Goal: Information Seeking & Learning: Find specific fact

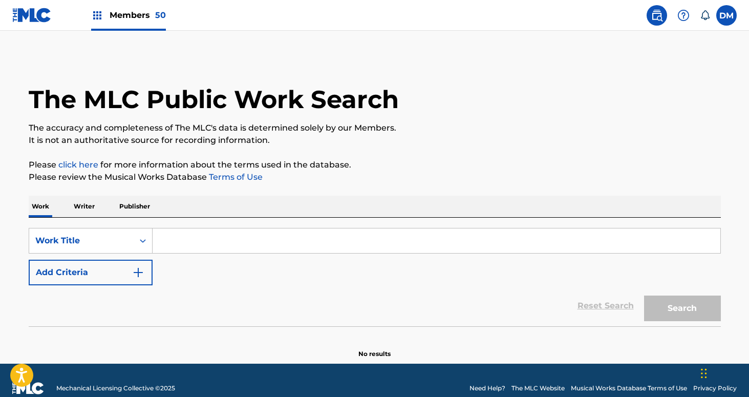
click at [199, 242] on input "Search Form" at bounding box center [437, 240] width 568 height 25
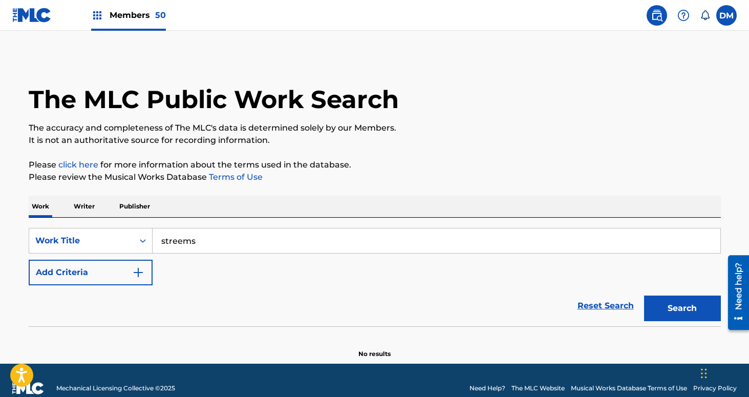
type input "streems"
click at [675, 309] on button "Search" at bounding box center [682, 308] width 77 height 26
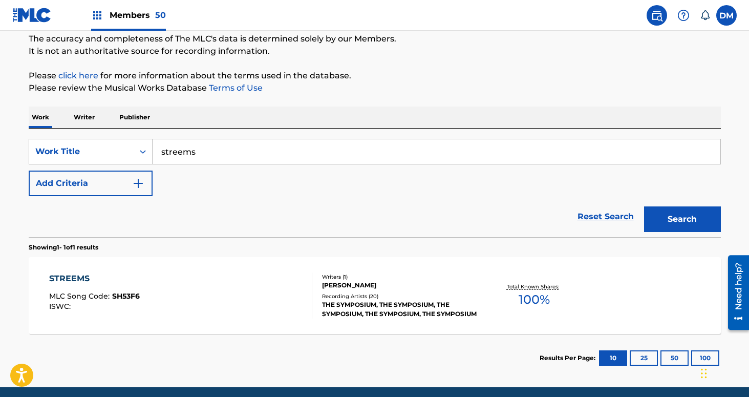
scroll to position [101, 0]
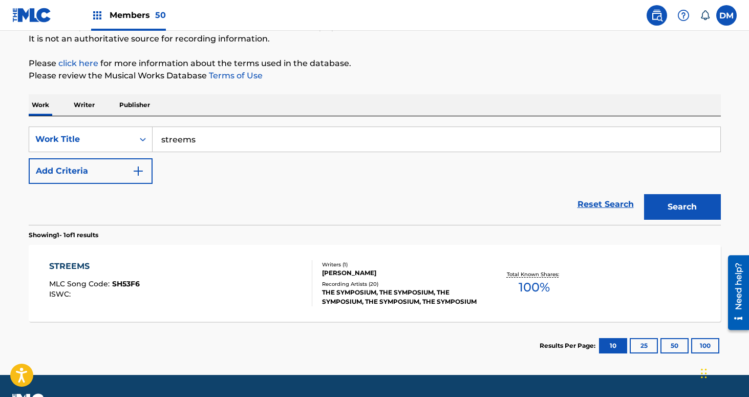
click at [397, 295] on div "THE SYMPOSIUM, THE SYMPOSIUM, THE SYMPOSIUM, THE SYMPOSIUM, THE SYMPOSIUM" at bounding box center [399, 297] width 155 height 18
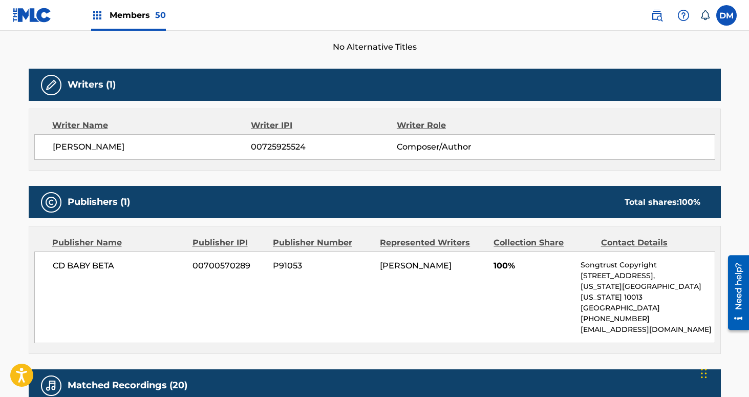
scroll to position [292, 0]
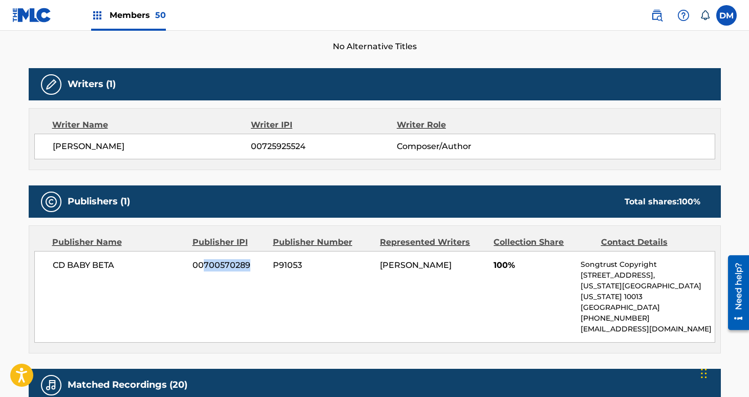
drag, startPoint x: 249, startPoint y: 265, endPoint x: 203, endPoint y: 266, distance: 46.6
click at [203, 266] on span "00700570289" at bounding box center [228, 265] width 73 height 12
copy span "700570289"
drag, startPoint x: 309, startPoint y: 144, endPoint x: 262, endPoint y: 144, distance: 47.1
click at [262, 144] on span "00725925524" at bounding box center [323, 146] width 145 height 12
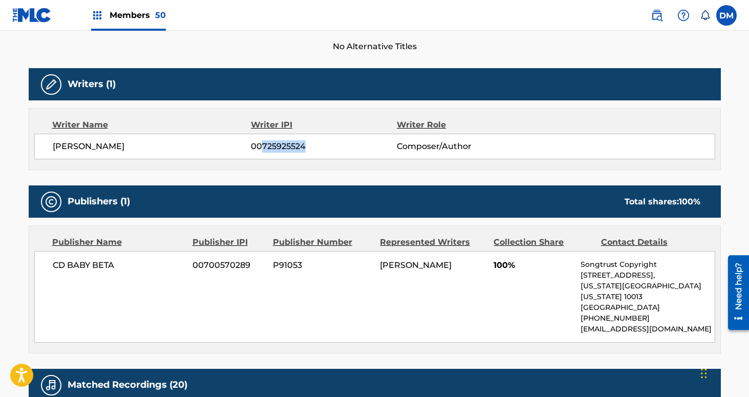
copy span "725925524"
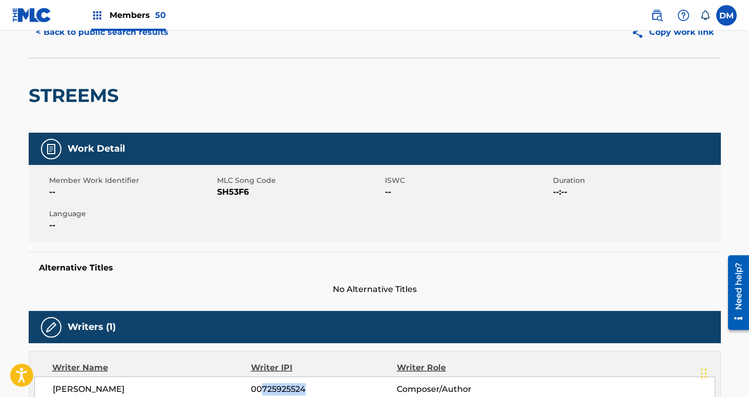
scroll to position [0, 0]
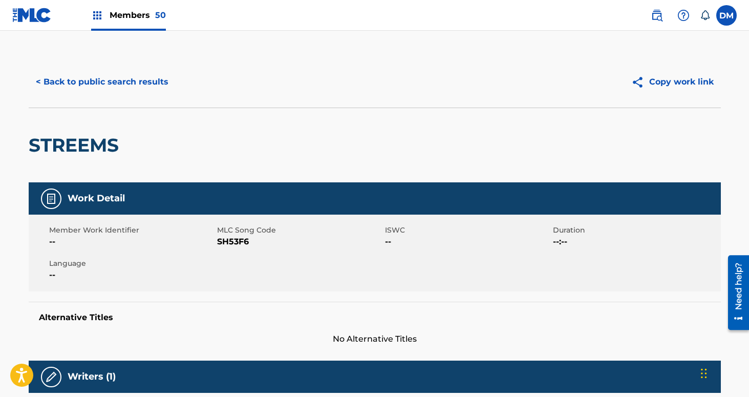
click at [150, 23] on div "Members 50" at bounding box center [128, 15] width 75 height 30
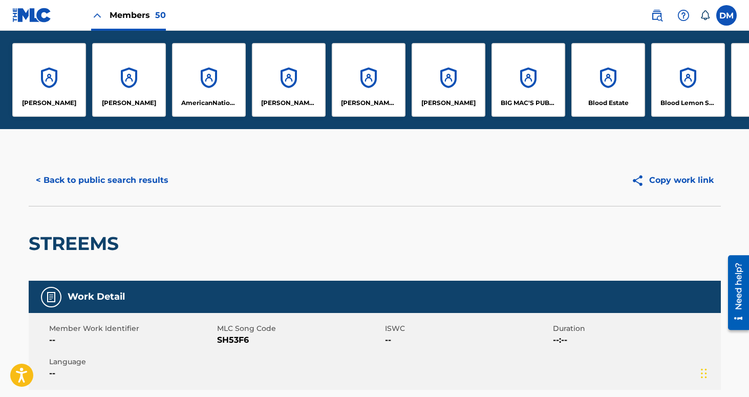
click at [143, 178] on button "< Back to public search results" at bounding box center [102, 180] width 147 height 26
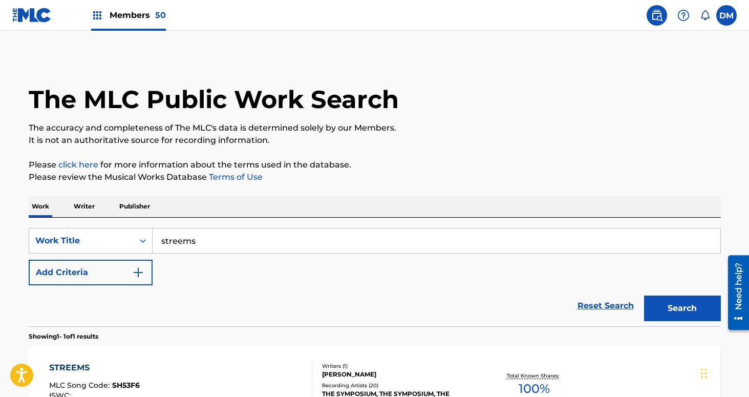
scroll to position [3, 0]
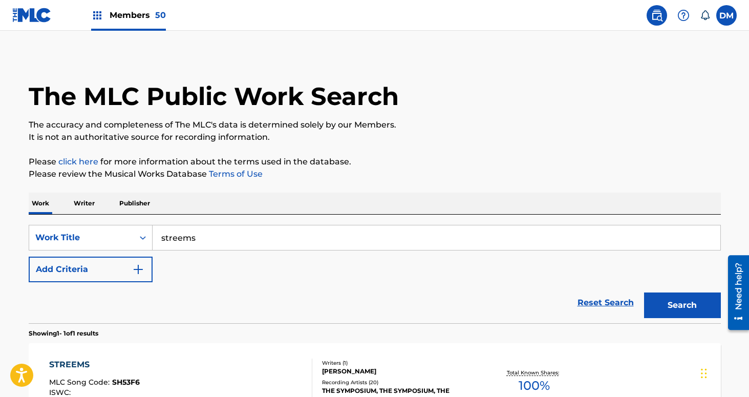
click at [89, 204] on p "Writer" at bounding box center [84, 202] width 27 height 21
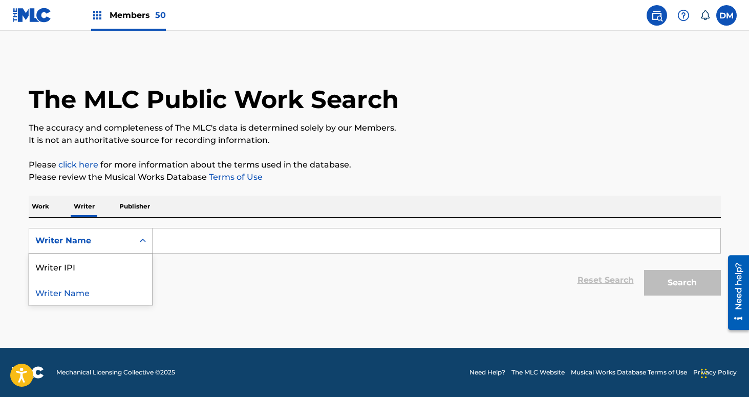
click at [107, 239] on div "Writer Name" at bounding box center [81, 240] width 92 height 12
click at [99, 274] on div "Writer IPI" at bounding box center [90, 266] width 123 height 26
click at [164, 243] on input "Search Form" at bounding box center [437, 240] width 568 height 25
paste input "725925524"
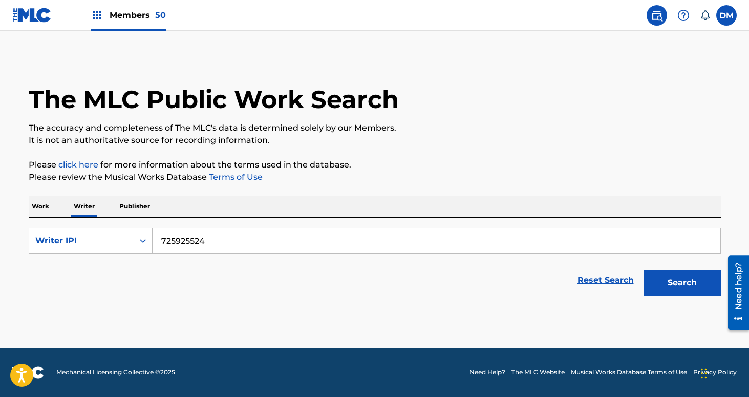
type input "725925524"
click at [644, 270] on button "Search" at bounding box center [682, 283] width 77 height 26
click at [691, 295] on div "Search" at bounding box center [680, 280] width 82 height 41
click at [686, 287] on button "Search" at bounding box center [682, 283] width 77 height 26
click at [106, 249] on div "Writer IPI" at bounding box center [81, 240] width 104 height 19
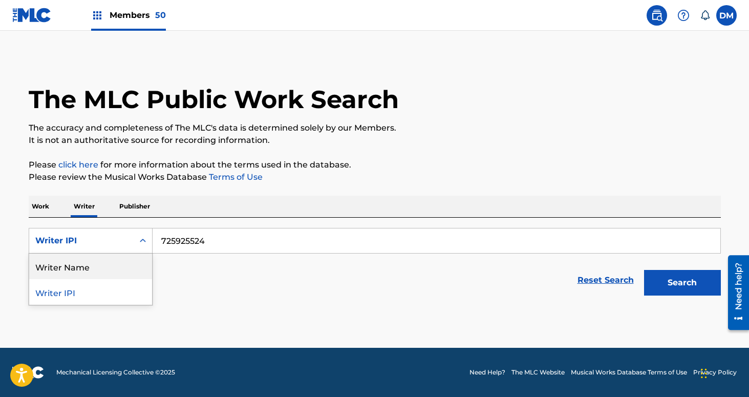
click at [104, 265] on div "Writer Name" at bounding box center [90, 266] width 123 height 26
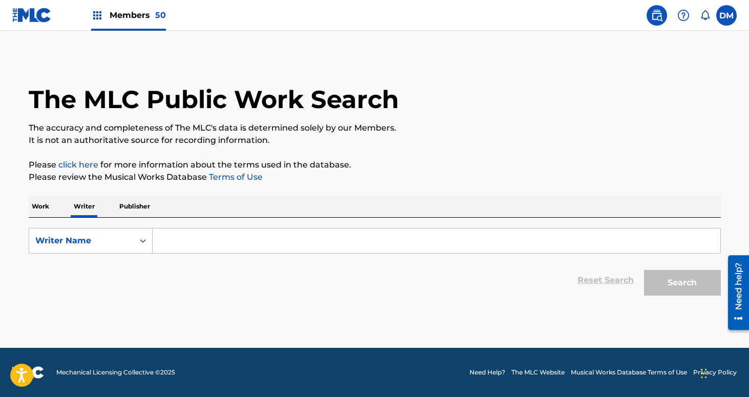
click at [168, 243] on input "Search Form" at bounding box center [437, 240] width 568 height 25
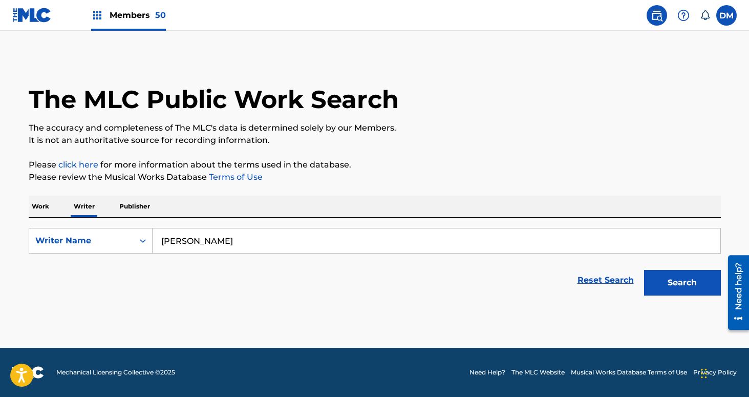
type input "[PERSON_NAME]"
click at [701, 280] on button "Search" at bounding box center [682, 283] width 77 height 26
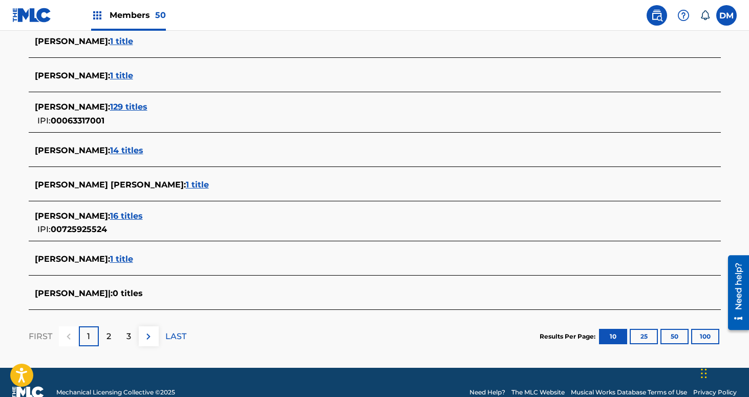
scroll to position [365, 0]
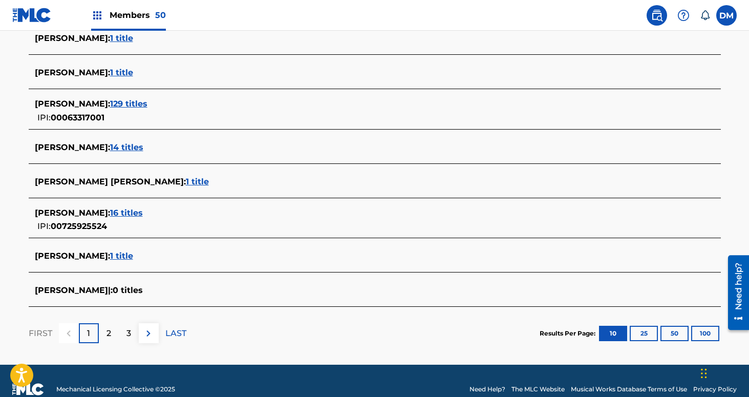
click at [133, 210] on span "16 titles" at bounding box center [126, 213] width 33 height 10
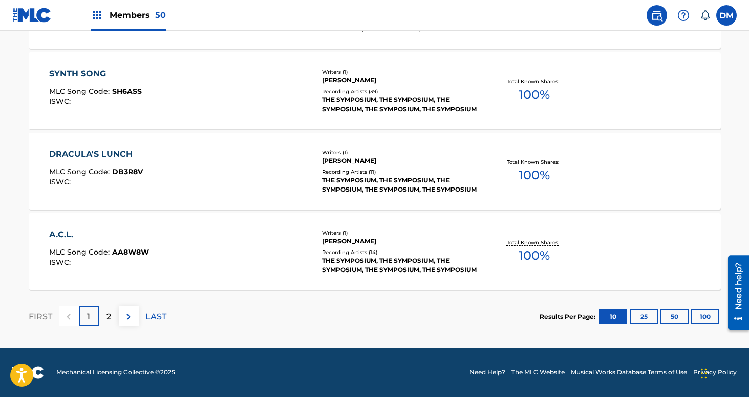
scroll to position [831, 0]
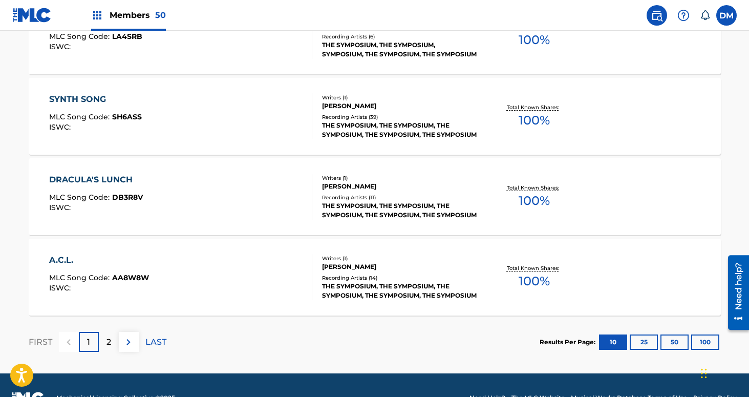
click at [673, 341] on button "50" at bounding box center [674, 341] width 28 height 15
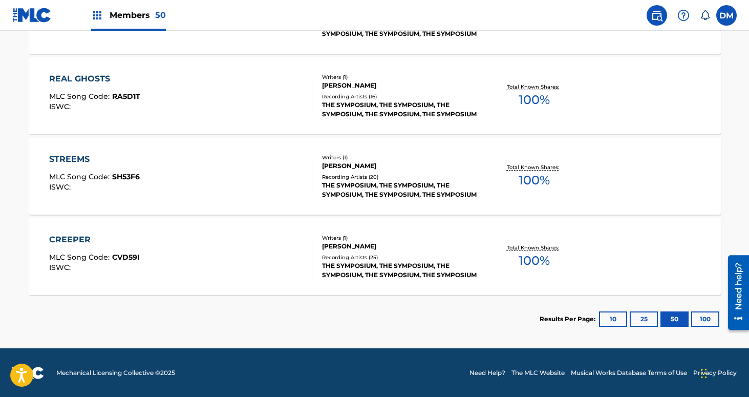
scroll to position [1334, 0]
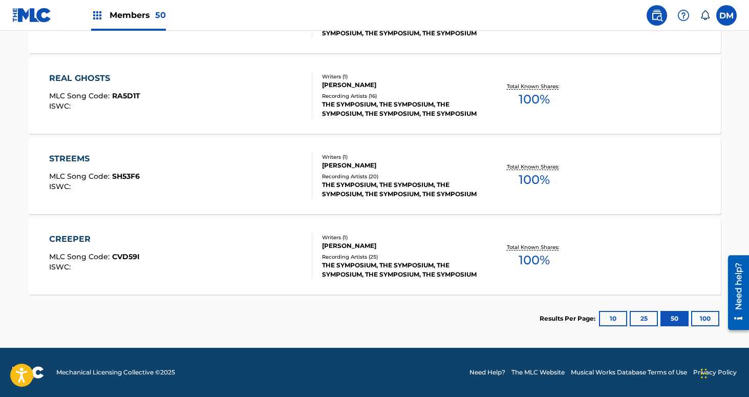
click at [707, 321] on button "100" at bounding box center [705, 318] width 28 height 15
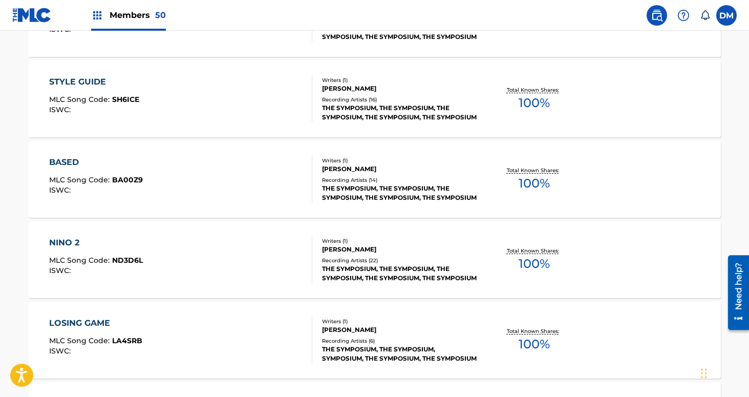
scroll to position [525, 0]
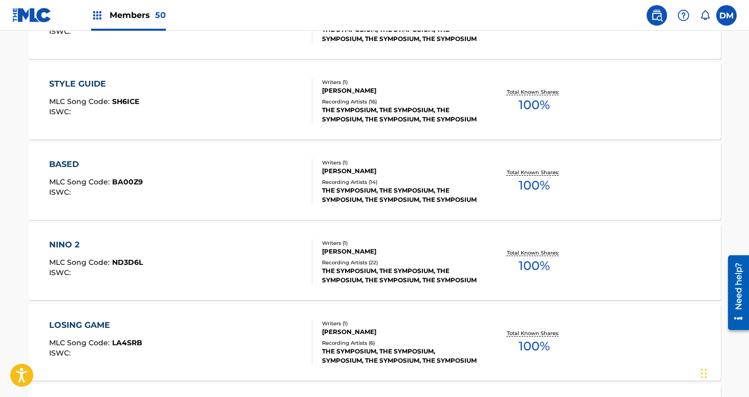
click at [430, 193] on div "THE SYMPOSIUM, THE SYMPOSIUM, THE SYMPOSIUM, THE SYMPOSIUM, THE SYMPOSIUM" at bounding box center [399, 195] width 155 height 18
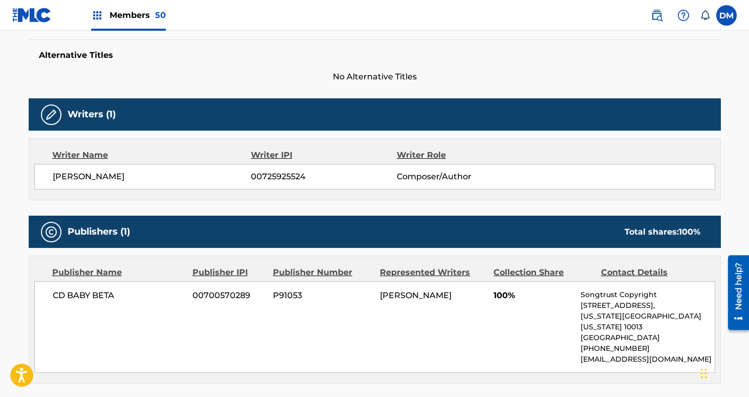
scroll to position [266, 0]
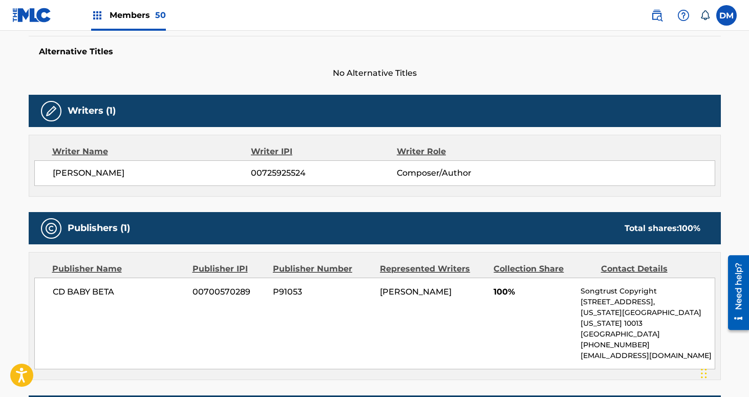
drag, startPoint x: 319, startPoint y: 169, endPoint x: 250, endPoint y: 170, distance: 69.6
click at [250, 170] on div "[PERSON_NAME] 00725925524 Composer/Author" at bounding box center [384, 173] width 662 height 12
copy div "00725925524"
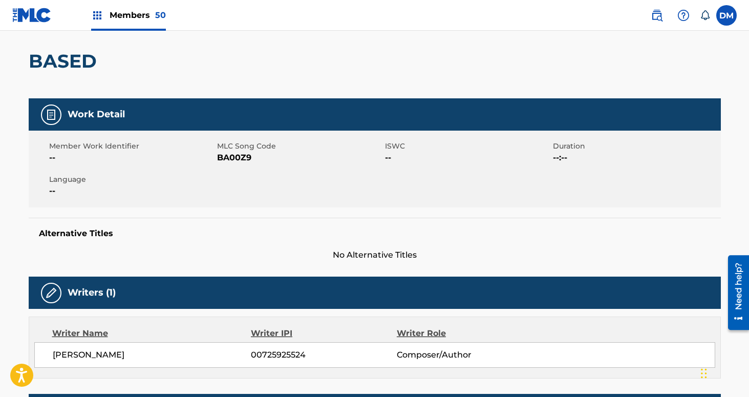
scroll to position [0, 0]
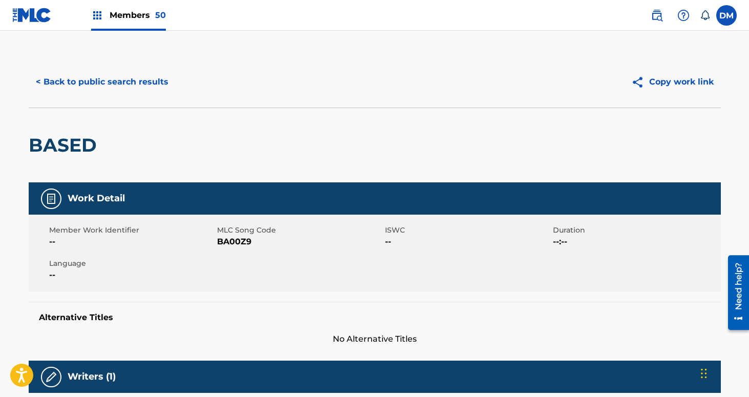
click at [90, 84] on button "< Back to public search results" at bounding box center [102, 82] width 147 height 26
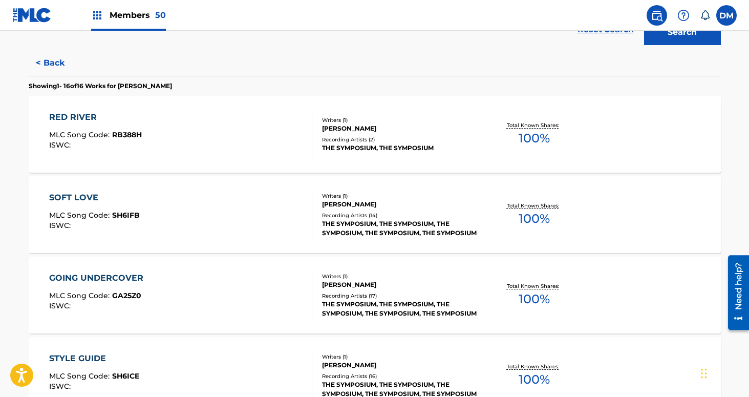
scroll to position [252, 0]
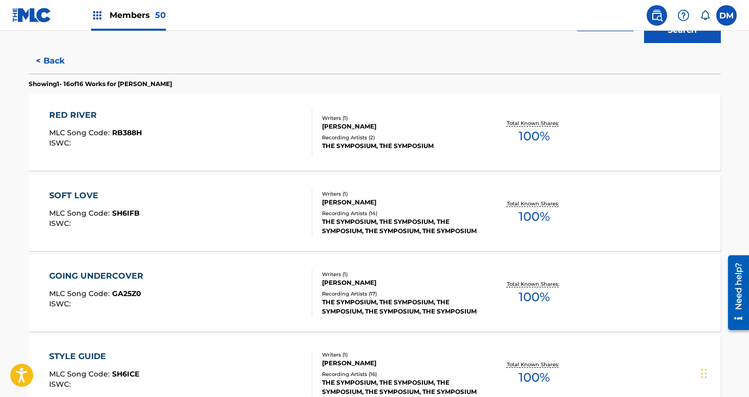
click at [340, 139] on div "Recording Artists ( 2 )" at bounding box center [399, 138] width 155 height 8
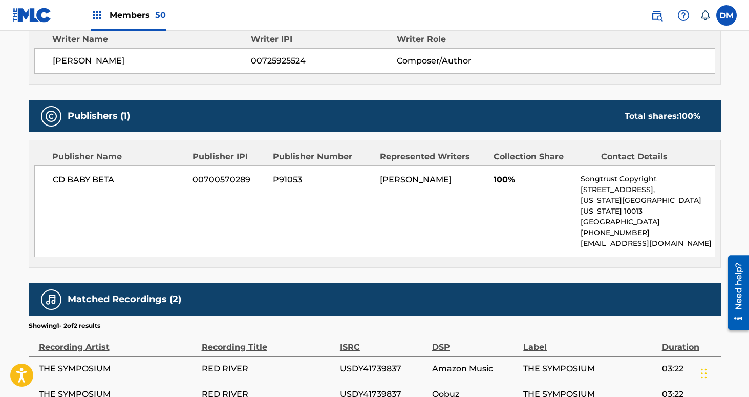
scroll to position [338, 0]
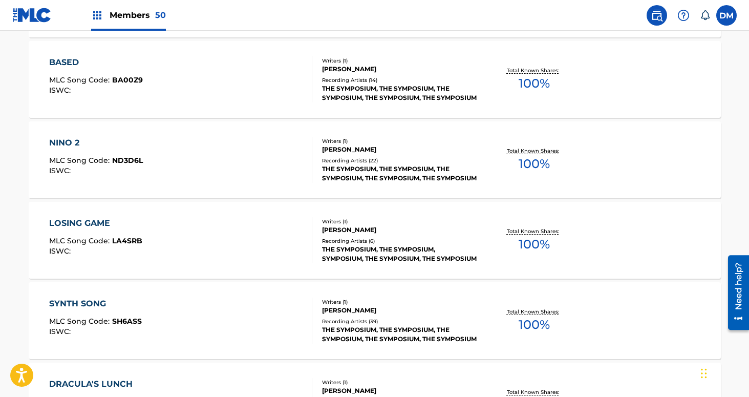
scroll to position [612, 0]
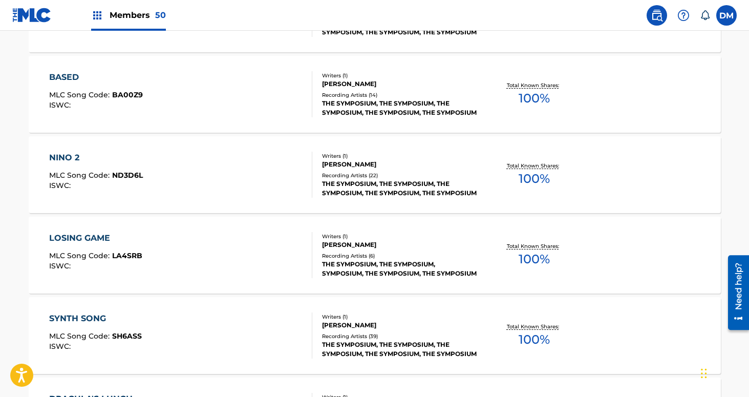
click at [406, 279] on div "LOSING GAME MLC Song Code : LA4SRB ISWC : Writers ( 1 ) [PERSON_NAME] Recording…" at bounding box center [375, 255] width 692 height 77
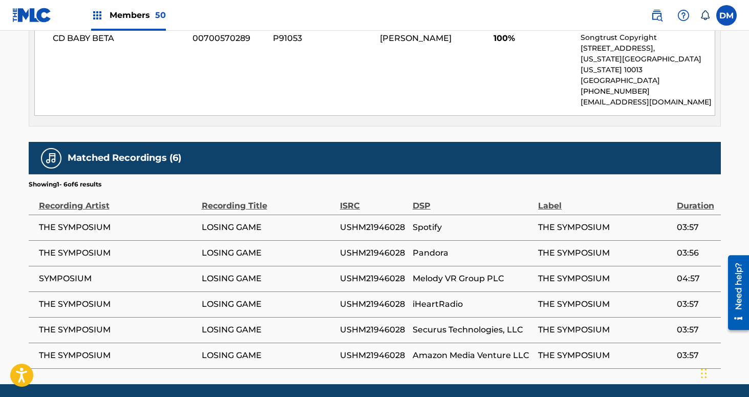
scroll to position [521, 0]
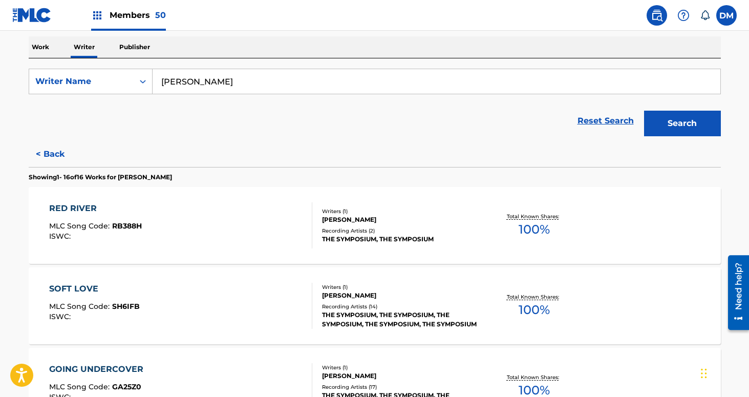
scroll to position [161, 0]
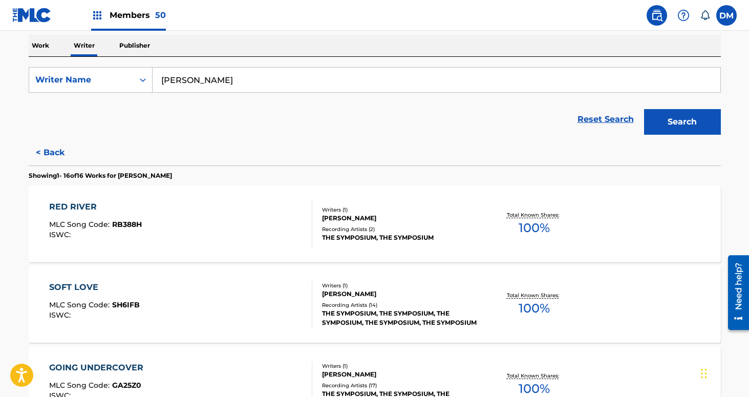
click at [135, 226] on span "RB388H" at bounding box center [127, 224] width 30 height 9
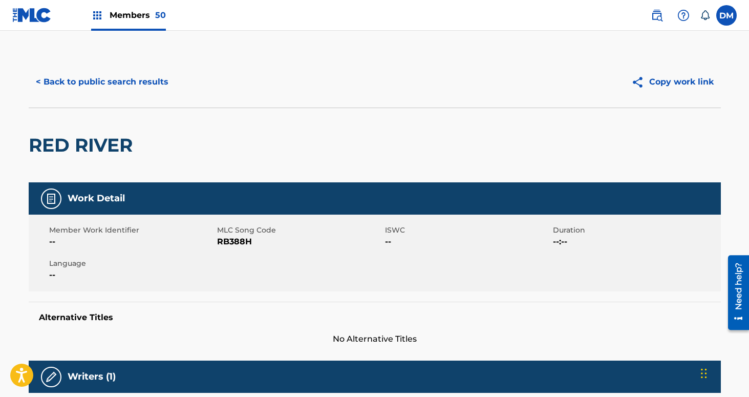
click at [224, 241] on span "RB388H" at bounding box center [299, 241] width 165 height 12
copy span "RB388H"
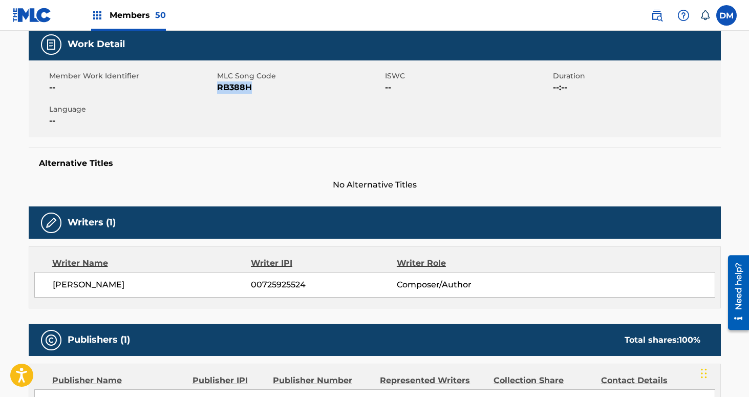
scroll to position [185, 0]
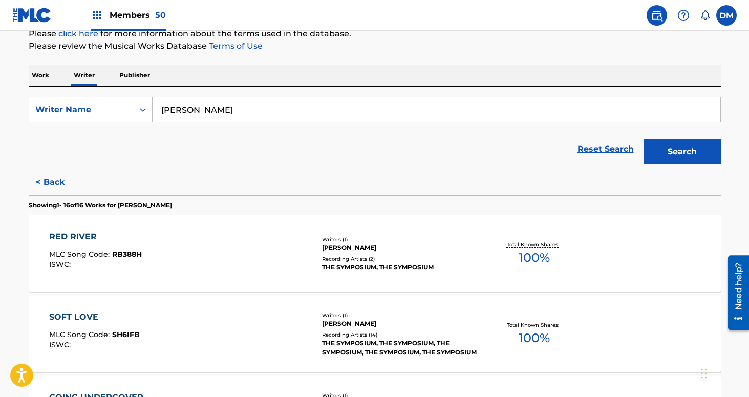
scroll to position [136, 0]
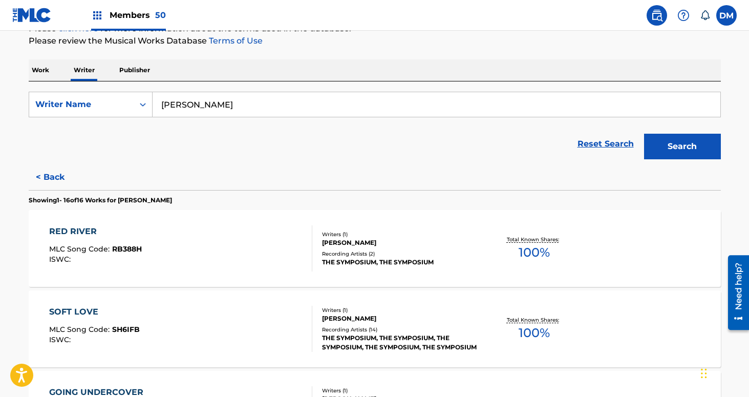
click at [171, 313] on div "SOFT LOVE MLC Song Code : SH6IFB ISWC :" at bounding box center [180, 329] width 263 height 46
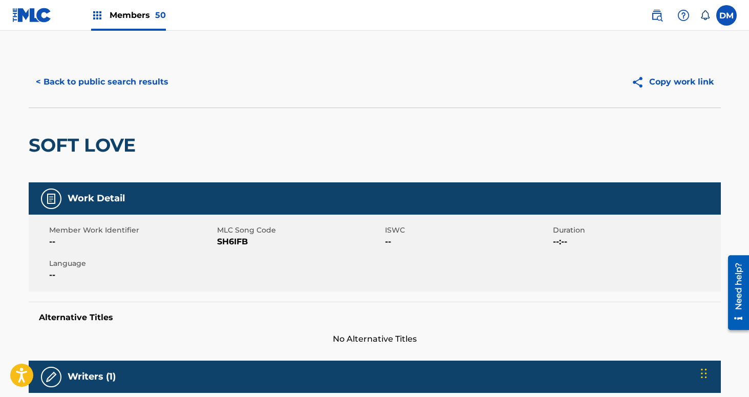
click at [234, 241] on span "SH6IFB" at bounding box center [299, 241] width 165 height 12
copy span "SH6IFB"
click at [108, 82] on button "< Back to public search results" at bounding box center [102, 82] width 147 height 26
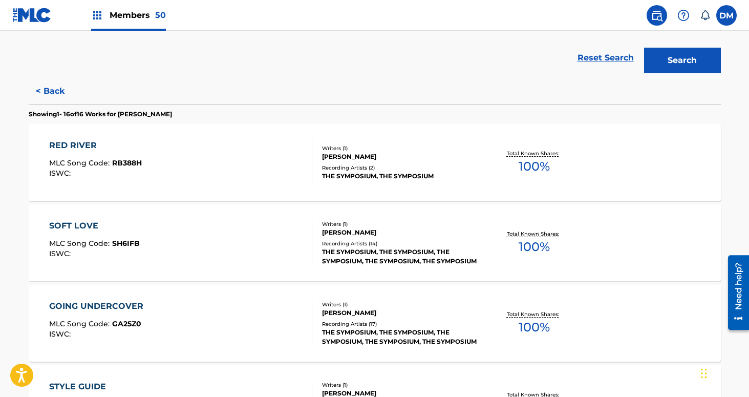
scroll to position [263, 0]
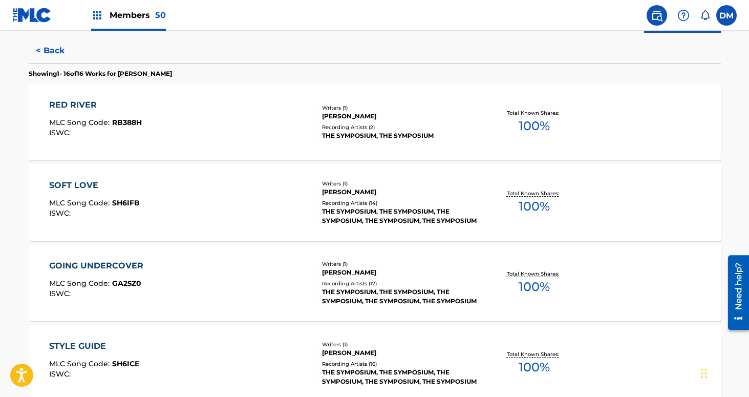
click at [236, 271] on div "GOING UNDERCOVER MLC Song Code : GA25Z0 ISWC :" at bounding box center [180, 283] width 263 height 46
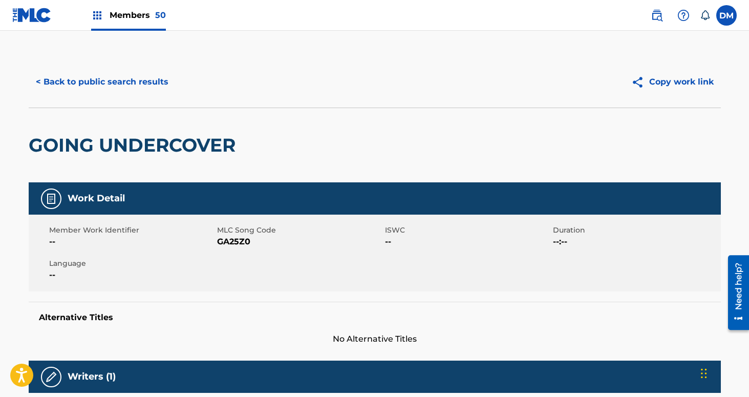
click at [236, 242] on span "GA25Z0" at bounding box center [299, 241] width 165 height 12
copy span "GA25Z0"
click at [229, 239] on span "GA25Z0" at bounding box center [299, 241] width 165 height 12
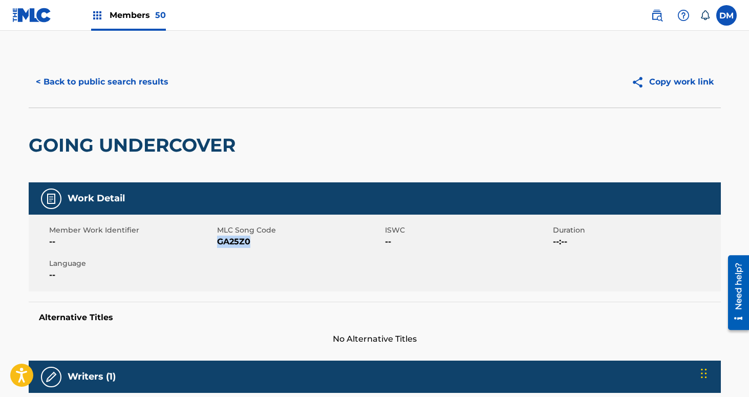
copy span "GA25Z0"
click at [65, 78] on button "< Back to public search results" at bounding box center [102, 82] width 147 height 26
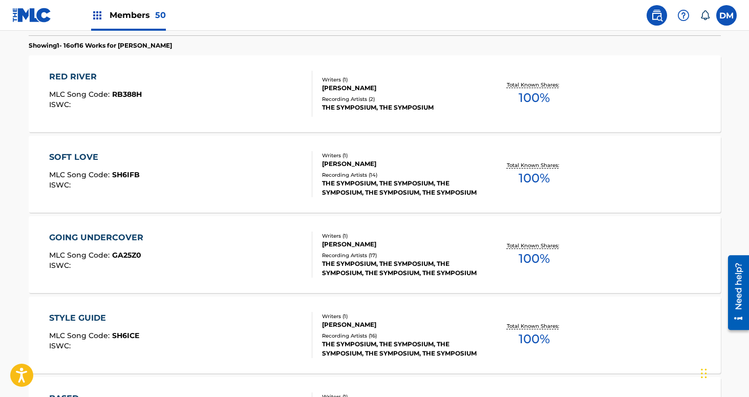
scroll to position [320, 0]
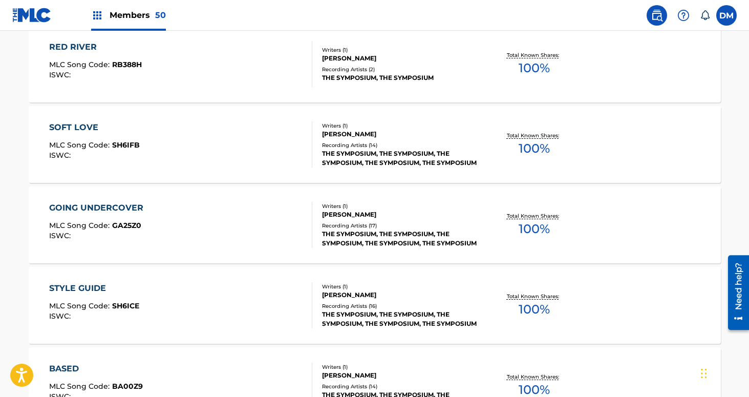
click at [164, 308] on div "STYLE GUIDE MLC Song Code : SH6ICE ISWC :" at bounding box center [180, 305] width 263 height 46
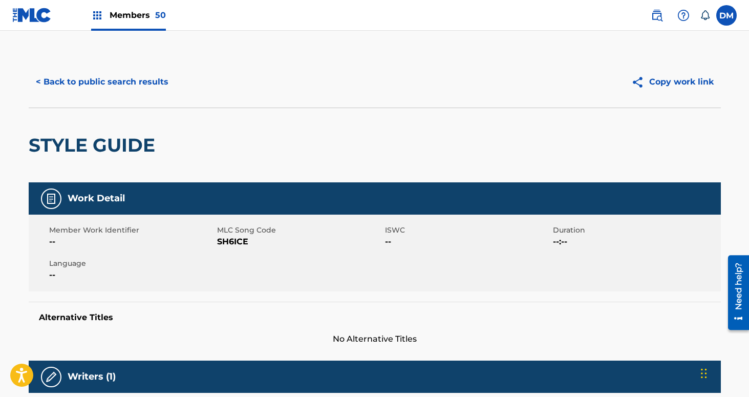
click at [227, 243] on span "SH6ICE" at bounding box center [299, 241] width 165 height 12
copy span "SH6ICE"
click at [88, 87] on button "< Back to public search results" at bounding box center [102, 82] width 147 height 26
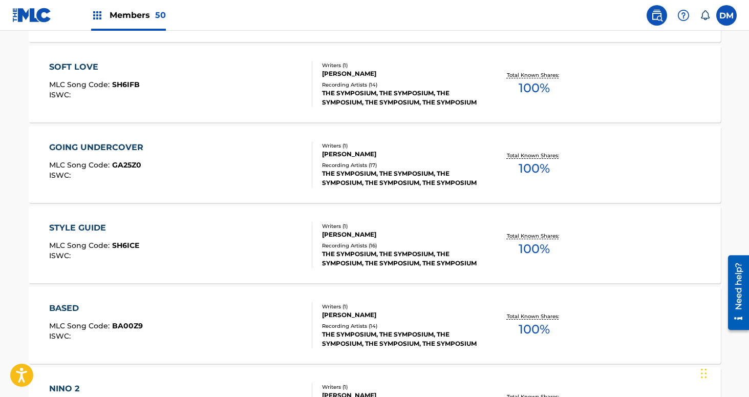
scroll to position [392, 0]
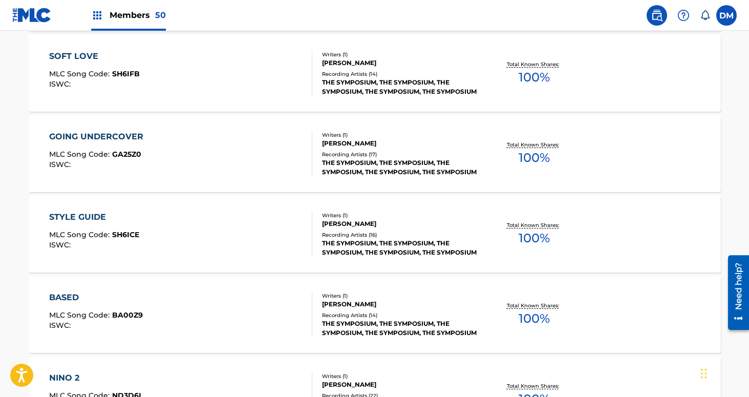
click at [203, 293] on div "BASED MLC Song Code : BA00Z9 ISWC :" at bounding box center [180, 314] width 263 height 46
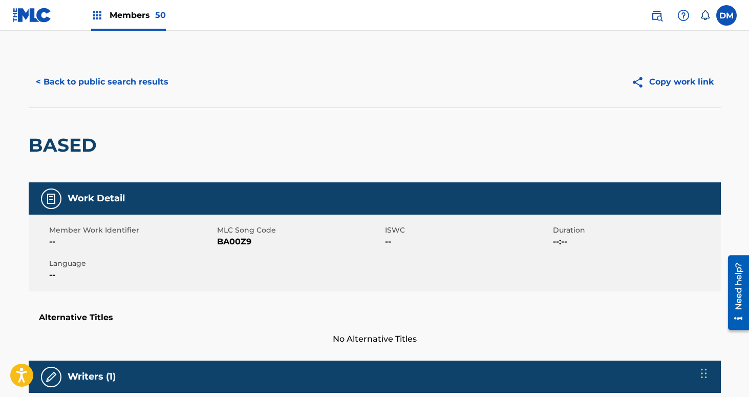
click at [221, 243] on span "BA00Z9" at bounding box center [299, 241] width 165 height 12
copy span "BA00Z9"
click at [83, 78] on button "< Back to public search results" at bounding box center [102, 82] width 147 height 26
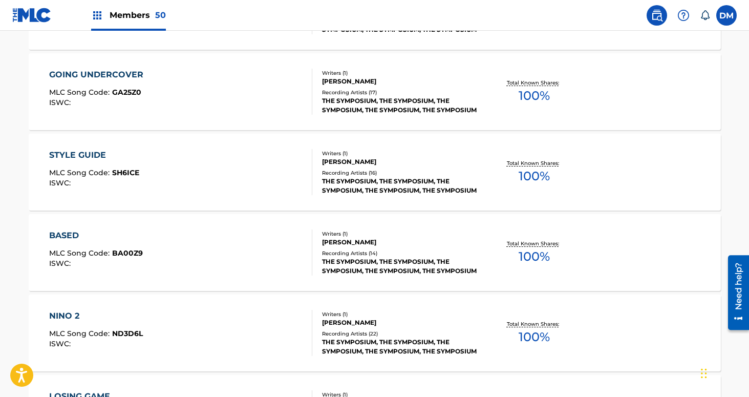
scroll to position [468, 0]
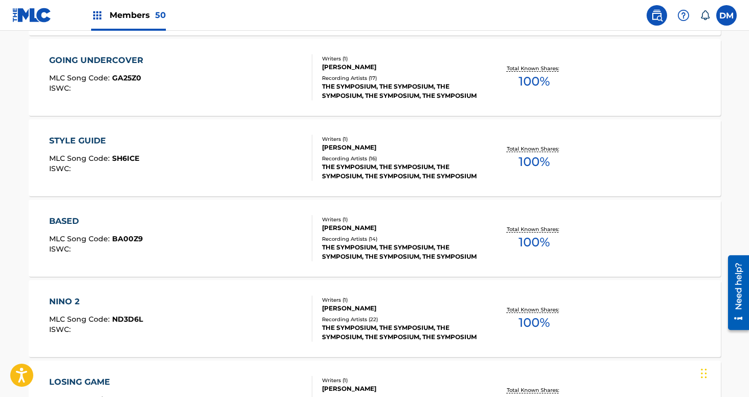
click at [258, 320] on div "[PERSON_NAME] 2 MLC Song Code : ND3D6L ISWC :" at bounding box center [180, 318] width 263 height 46
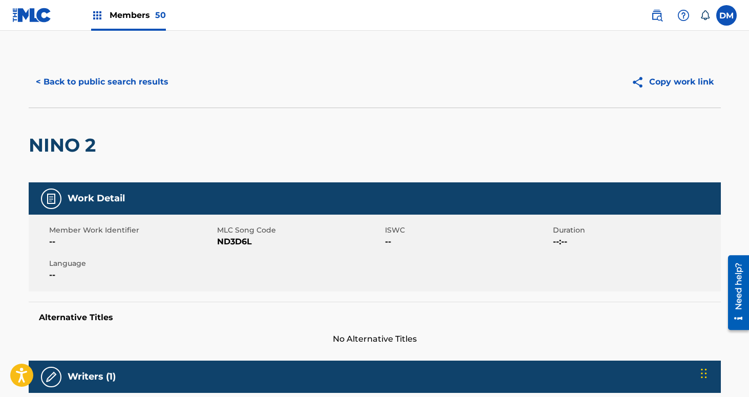
click at [236, 242] on span "ND3D6L" at bounding box center [299, 241] width 165 height 12
copy span "ND3D6L"
click at [110, 85] on button "< Back to public search results" at bounding box center [102, 82] width 147 height 26
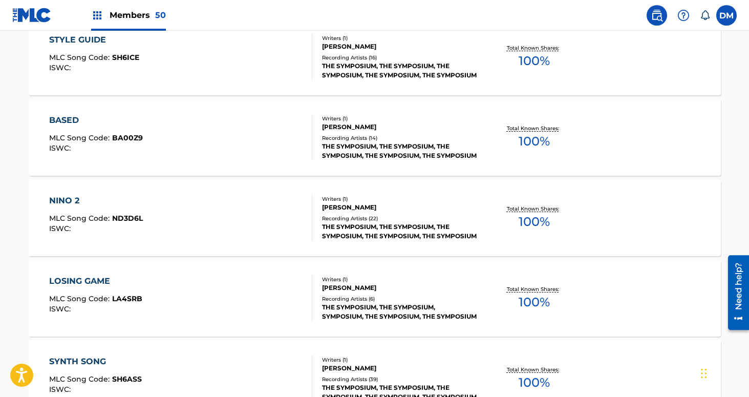
scroll to position [637, 0]
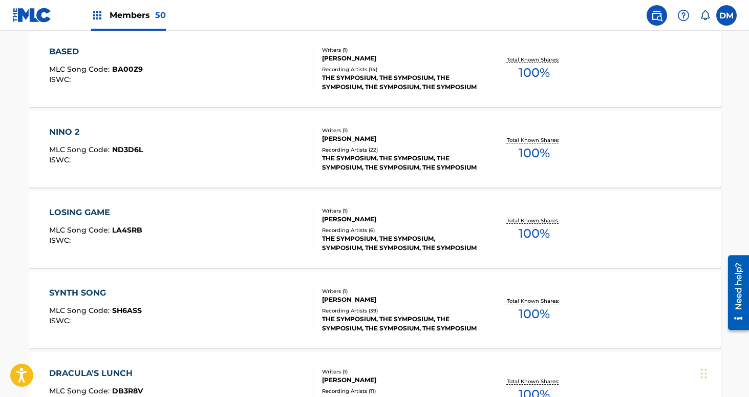
click at [208, 248] on div "LOSING GAME MLC Song Code : LA4SRB ISWC :" at bounding box center [180, 229] width 263 height 46
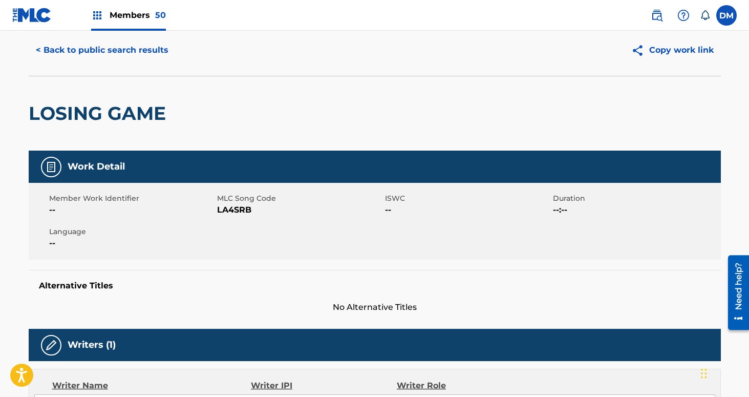
scroll to position [47, 0]
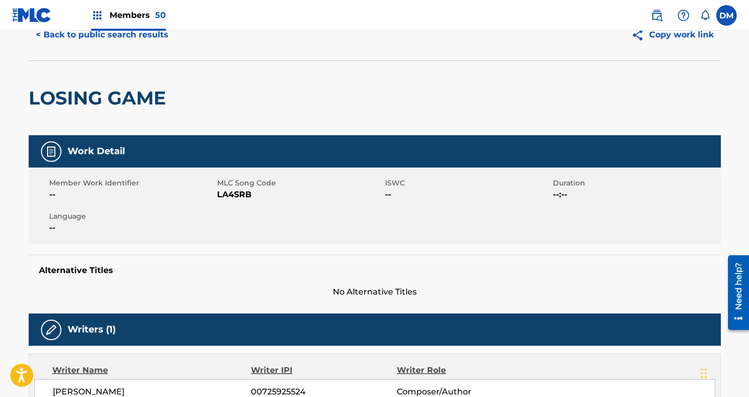
click at [236, 194] on span "LA4SRB" at bounding box center [299, 194] width 165 height 12
click at [70, 39] on button "< Back to public search results" at bounding box center [102, 35] width 147 height 26
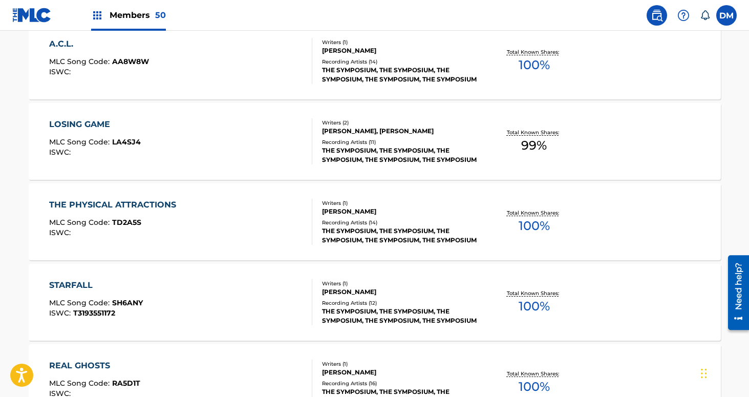
scroll to position [1031, 0]
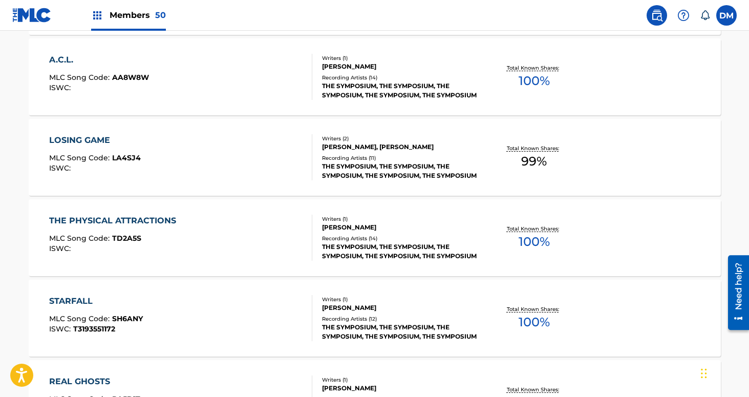
click at [200, 232] on div "THE PHYSICAL ATTRACTIONS MLC Song Code : TD2A5S ISWC :" at bounding box center [180, 237] width 263 height 46
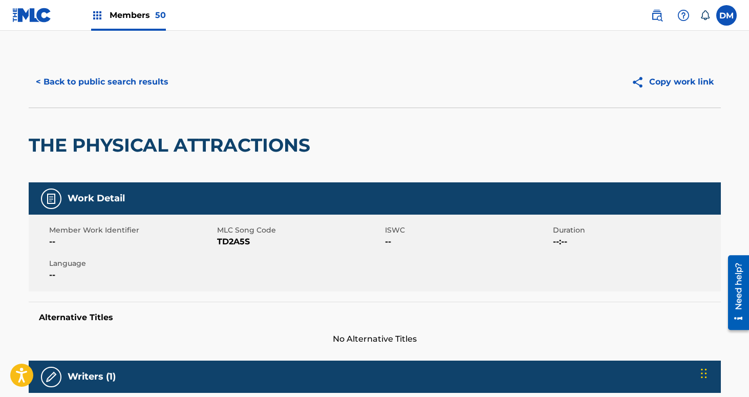
click at [240, 240] on span "TD2A5S" at bounding box center [299, 241] width 165 height 12
click at [138, 86] on button "< Back to public search results" at bounding box center [102, 82] width 147 height 26
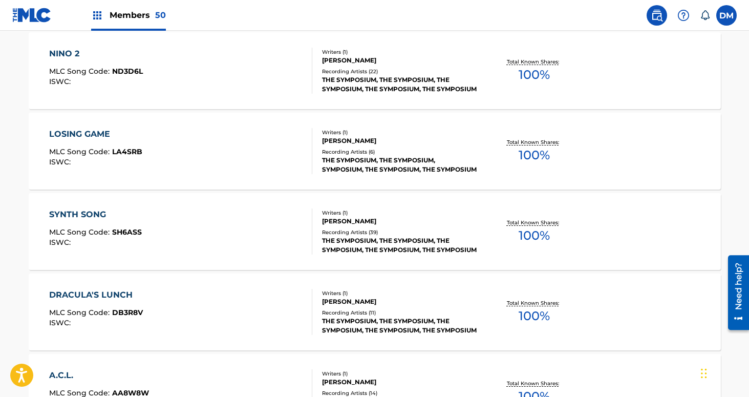
scroll to position [697, 0]
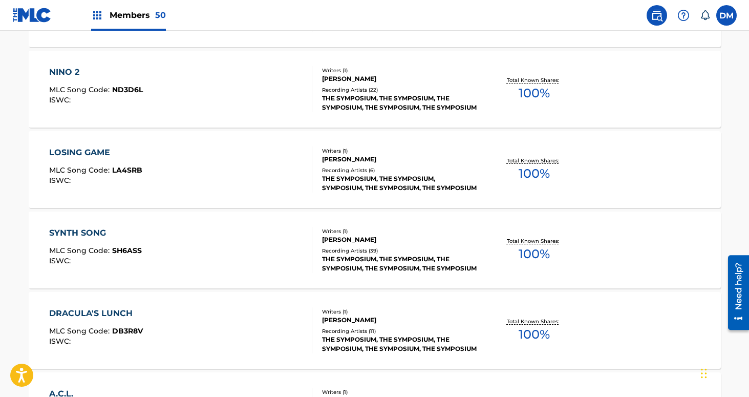
click at [221, 250] on div "SYNTH SONG MLC Song Code : SH6ASS ISWC :" at bounding box center [180, 250] width 263 height 46
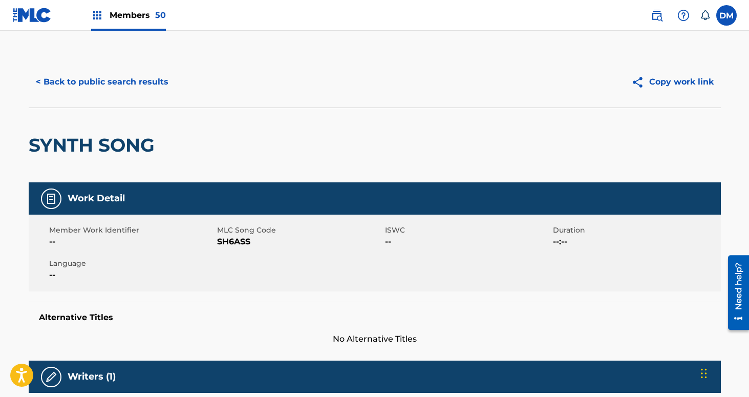
click at [228, 245] on span "SH6ASS" at bounding box center [299, 241] width 165 height 12
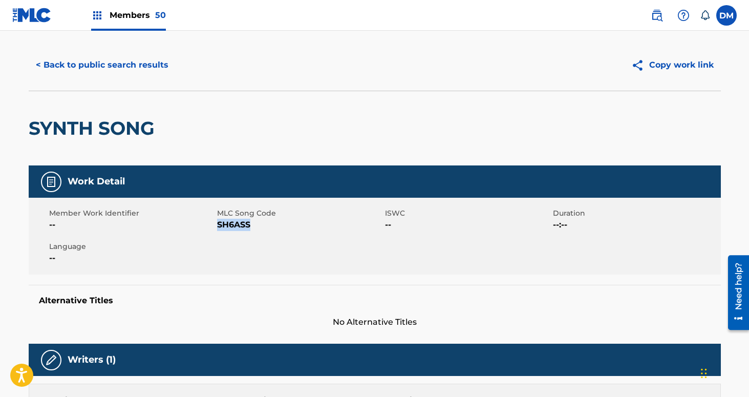
scroll to position [27, 0]
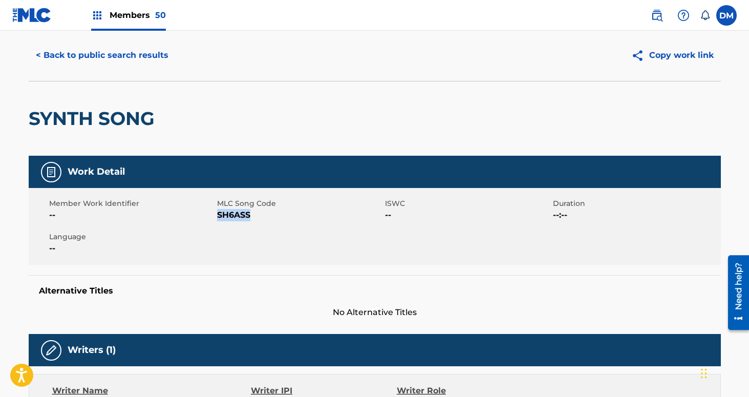
click at [139, 54] on button "< Back to public search results" at bounding box center [102, 55] width 147 height 26
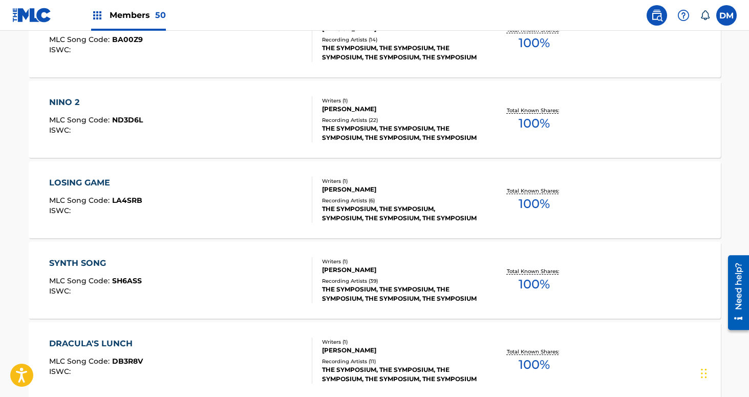
scroll to position [707, 0]
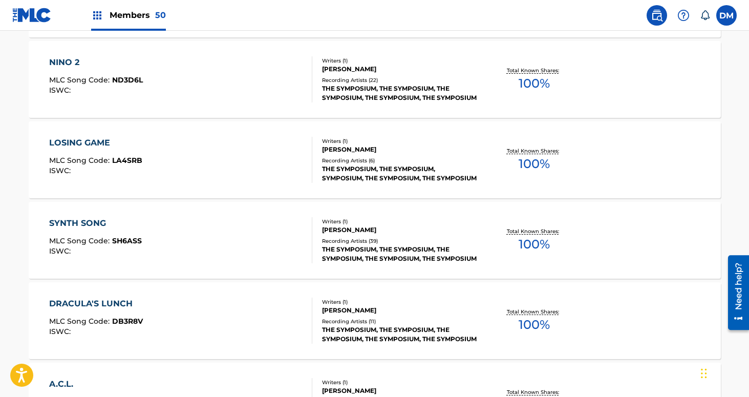
click at [187, 313] on div "DRACULA'S LUNCH MLC Song Code : DB3R8V ISWC :" at bounding box center [180, 320] width 263 height 46
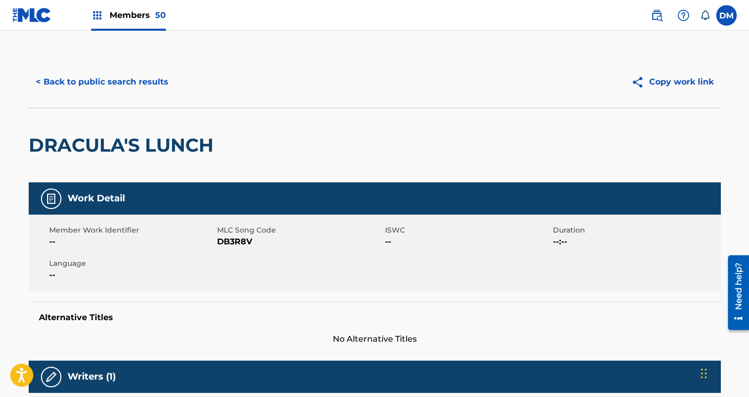
click at [228, 244] on span "DB3R8V" at bounding box center [299, 241] width 165 height 12
click at [116, 74] on button "< Back to public search results" at bounding box center [102, 82] width 147 height 26
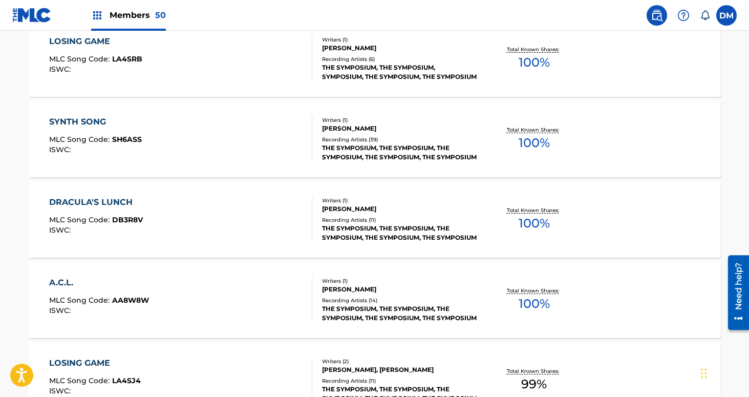
scroll to position [871, 0]
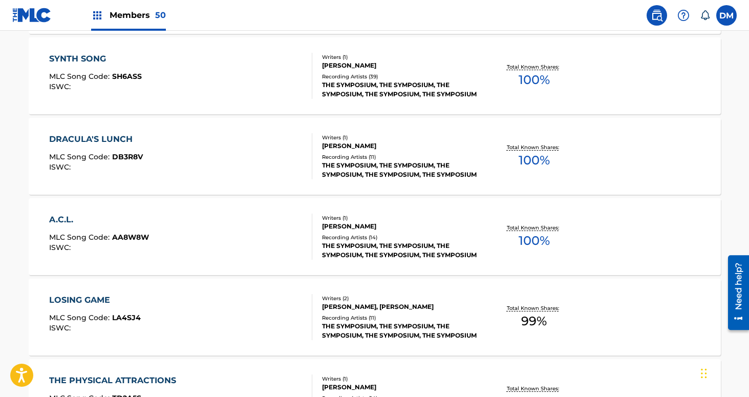
click at [119, 224] on div "A.C.L." at bounding box center [99, 219] width 100 height 12
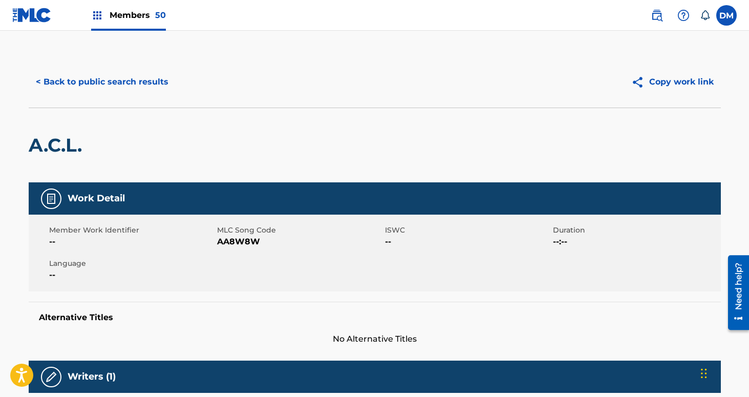
click at [245, 240] on span "AA8W8W" at bounding box center [299, 241] width 165 height 12
click at [109, 78] on button "< Back to public search results" at bounding box center [102, 82] width 147 height 26
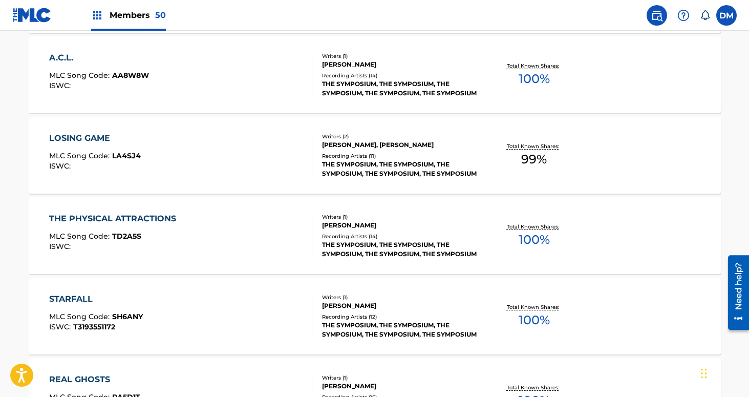
scroll to position [1042, 0]
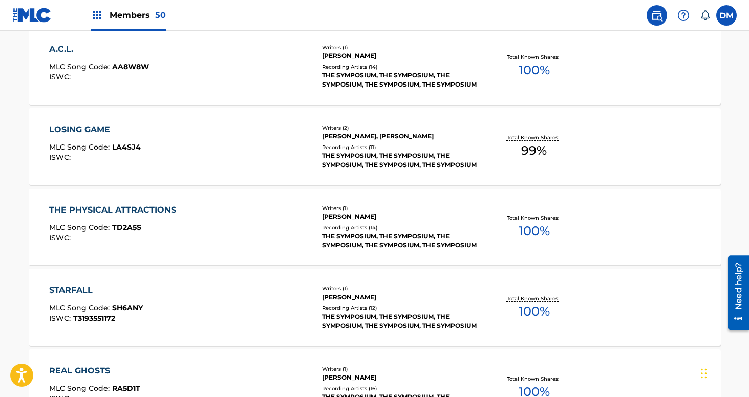
click at [164, 157] on div "LOSING GAME MLC Song Code : LA4SJ4 ISWC :" at bounding box center [180, 146] width 263 height 46
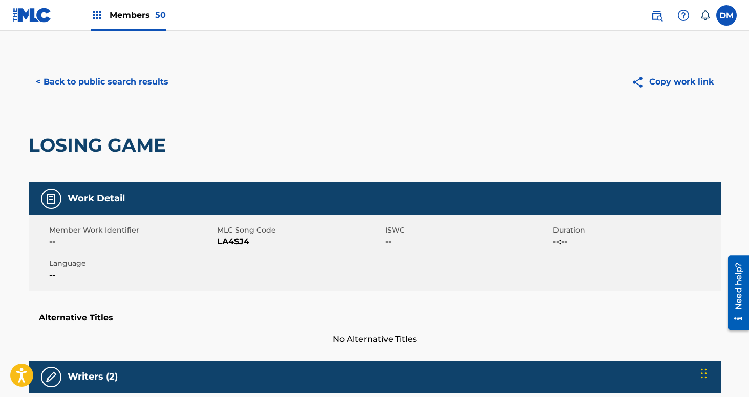
click at [223, 238] on span "LA4SJ4" at bounding box center [299, 241] width 165 height 12
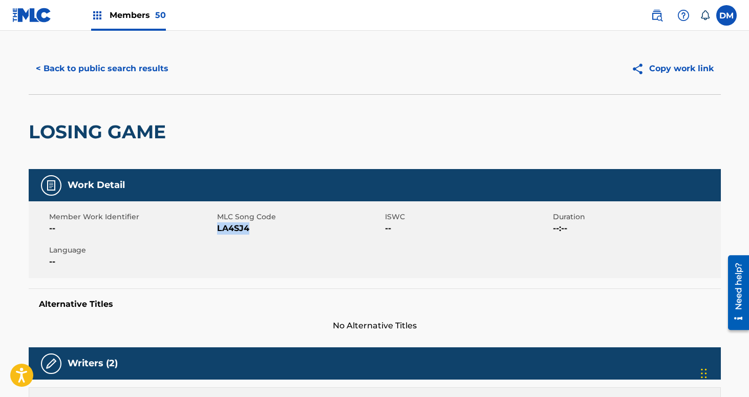
scroll to position [16, 0]
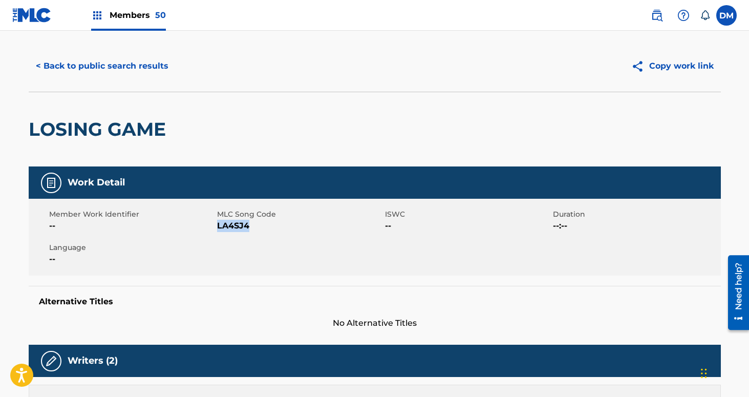
click at [112, 65] on button "< Back to public search results" at bounding box center [102, 66] width 147 height 26
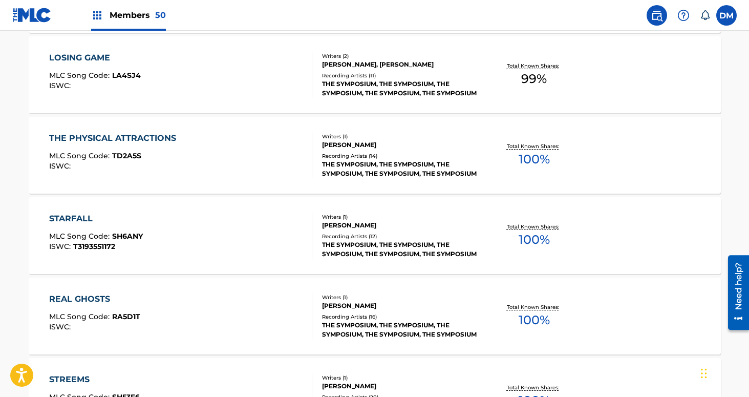
scroll to position [1119, 0]
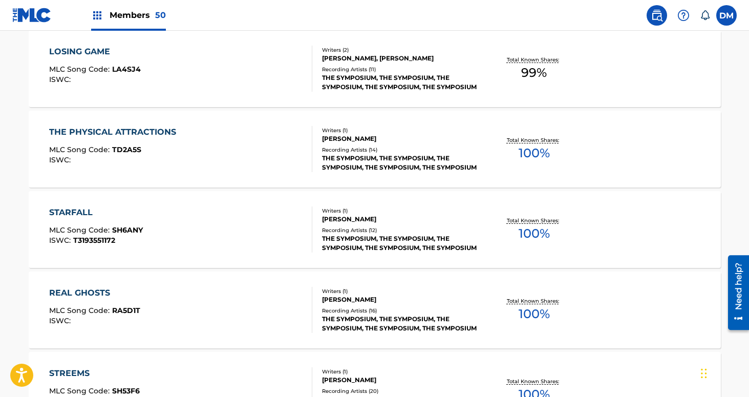
click at [155, 230] on div "STARFALL MLC Song Code : SH6ANY ISWC : T3193551172" at bounding box center [180, 229] width 263 height 46
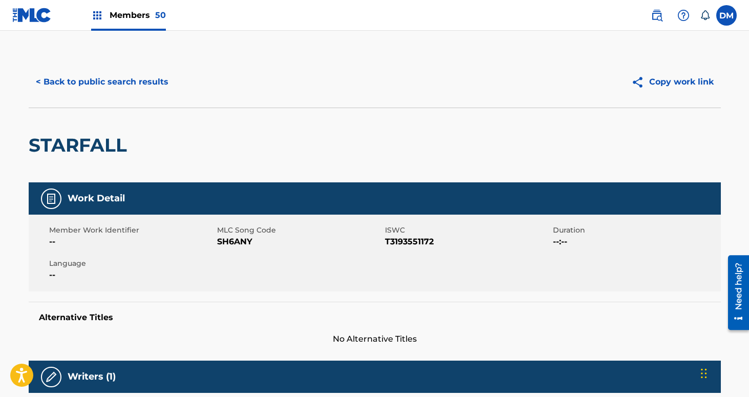
click at [228, 243] on span "SH6ANY" at bounding box center [299, 241] width 165 height 12
click at [135, 76] on button "< Back to public search results" at bounding box center [102, 82] width 147 height 26
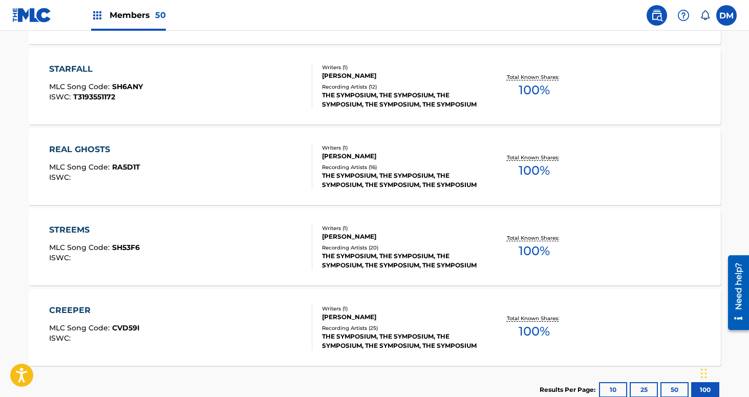
scroll to position [1253, 0]
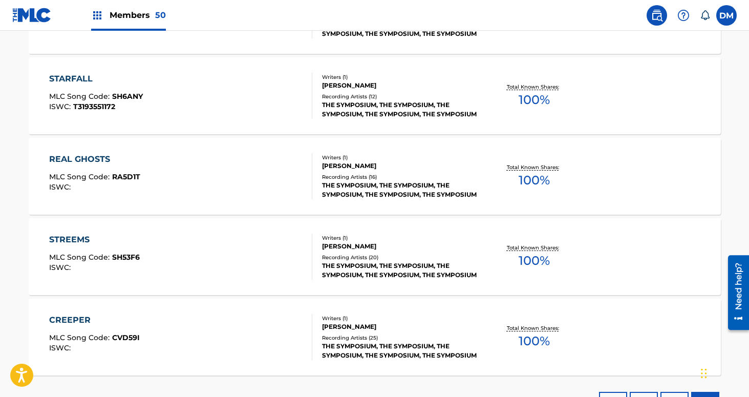
click at [387, 185] on div "THE SYMPOSIUM, THE SYMPOSIUM, THE SYMPOSIUM, THE SYMPOSIUM, THE SYMPOSIUM" at bounding box center [399, 190] width 155 height 18
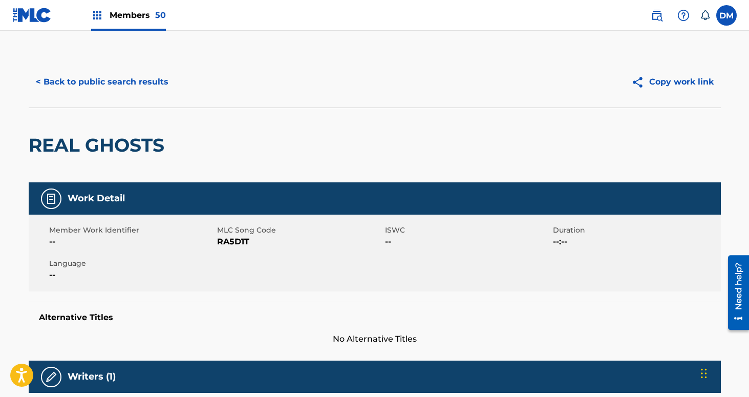
click at [228, 244] on span "RA5D1T" at bounding box center [299, 241] width 165 height 12
click at [73, 76] on button "< Back to public search results" at bounding box center [102, 82] width 147 height 26
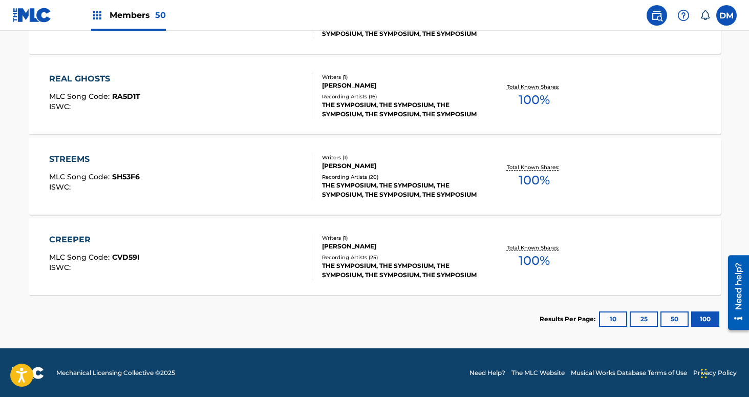
scroll to position [1334, 0]
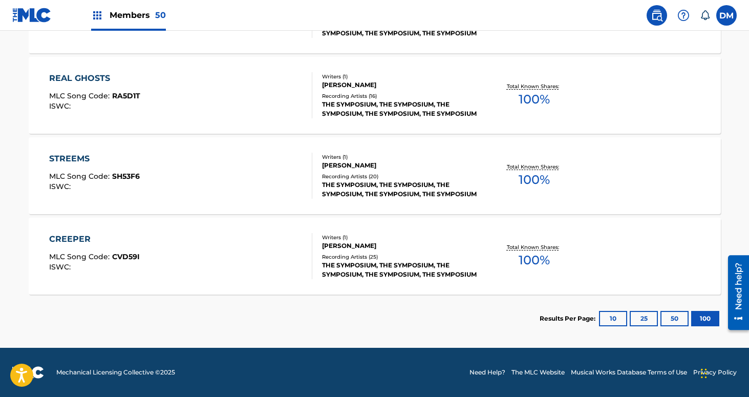
click at [254, 264] on div "CREEPER MLC Song Code : CVD59I ISWC :" at bounding box center [180, 256] width 263 height 46
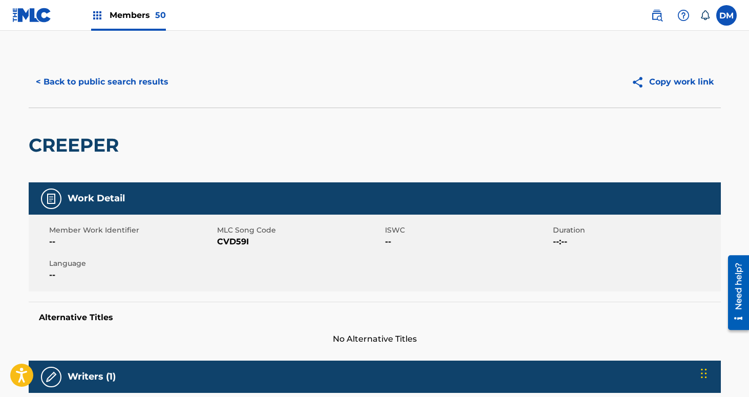
click at [229, 242] on span "CVD59I" at bounding box center [299, 241] width 165 height 12
click at [80, 75] on button "< Back to public search results" at bounding box center [102, 82] width 147 height 26
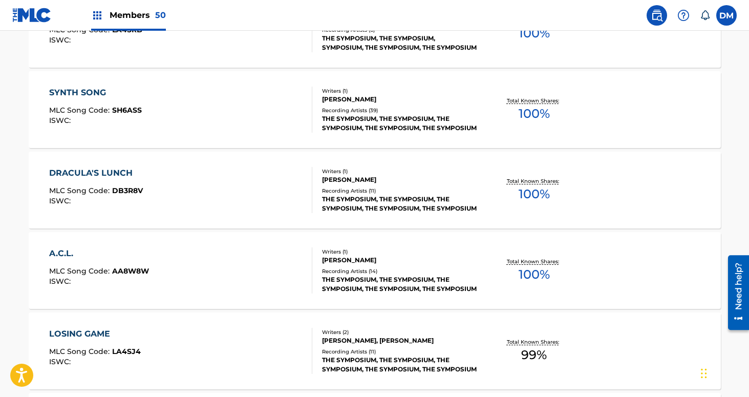
scroll to position [1334, 0]
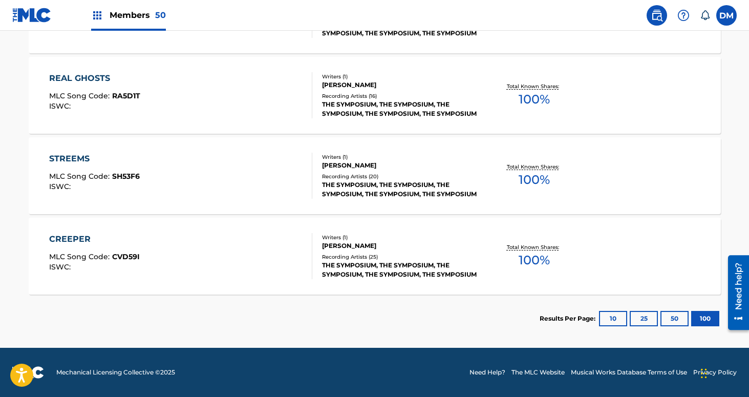
click at [189, 175] on div "STREEMS MLC Song Code : SH53F6 ISWC :" at bounding box center [180, 176] width 263 height 46
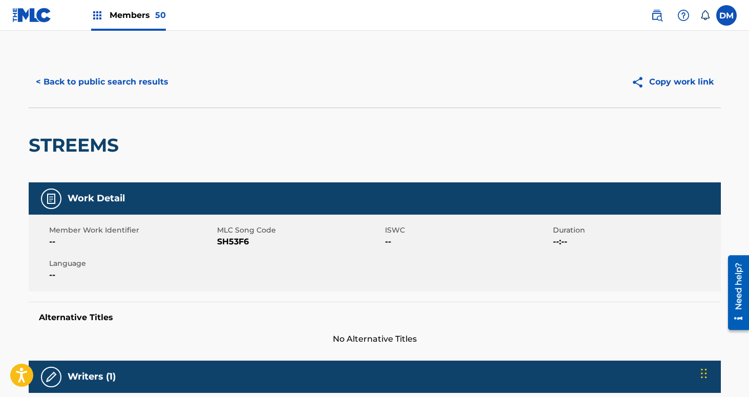
click at [227, 246] on span "SH53F6" at bounding box center [299, 241] width 165 height 12
click at [110, 78] on button "< Back to public search results" at bounding box center [102, 82] width 147 height 26
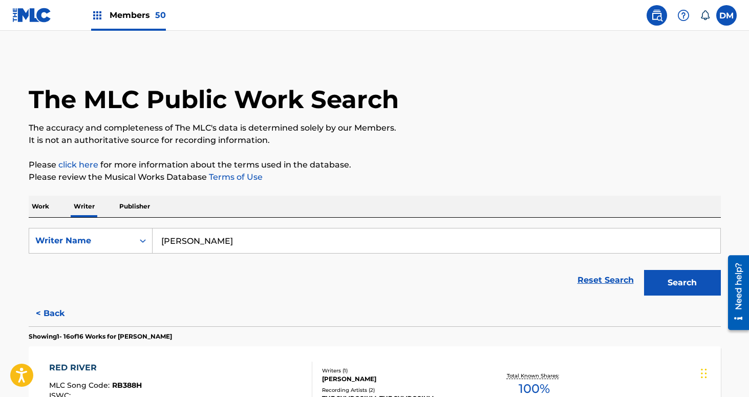
click at [170, 242] on input "[PERSON_NAME]" at bounding box center [437, 240] width 568 height 25
click at [170, 243] on input "[PERSON_NAME]" at bounding box center [437, 240] width 568 height 25
paste input "[PERSON_NAME]"
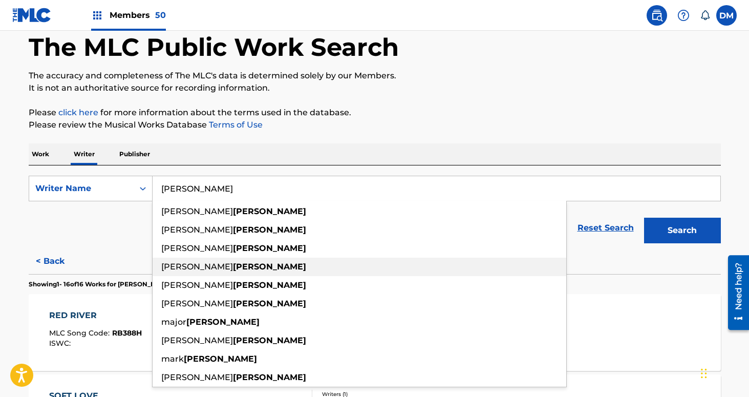
scroll to position [53, 0]
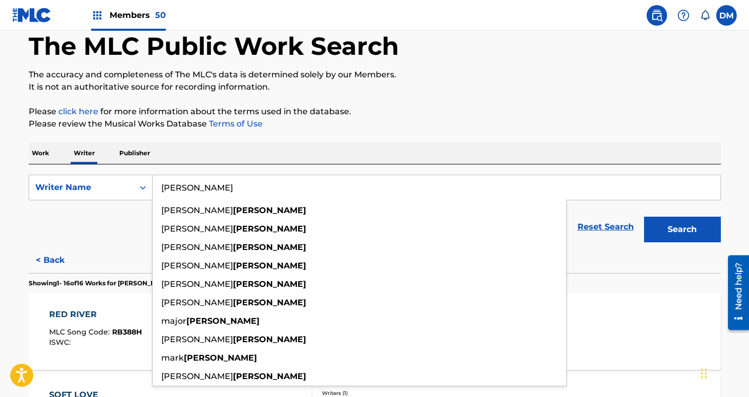
type input "[PERSON_NAME]"
click at [644, 217] on button "Search" at bounding box center [682, 230] width 77 height 26
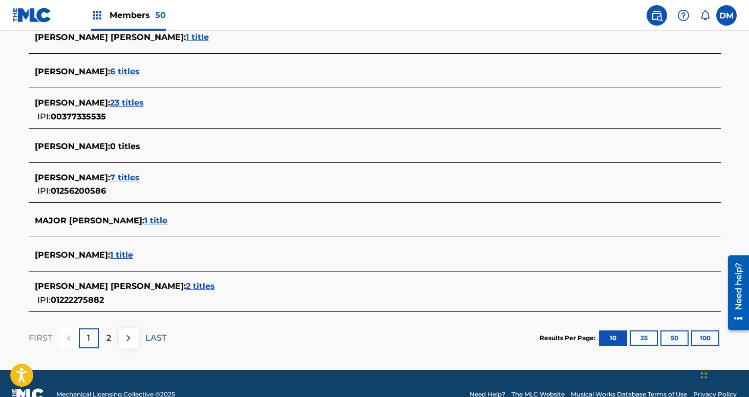
click at [109, 338] on p "2" at bounding box center [108, 338] width 5 height 12
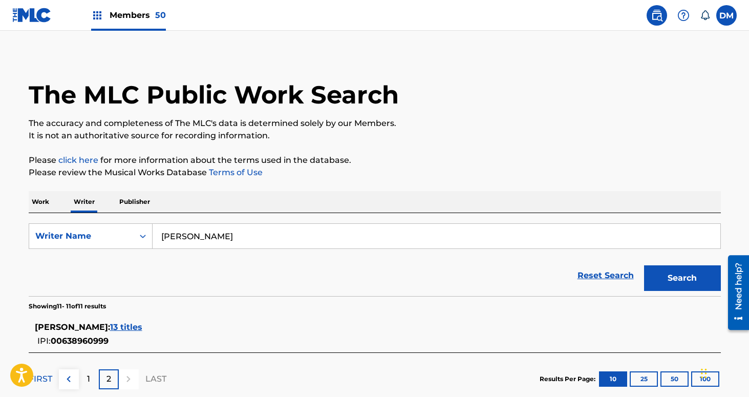
scroll to position [0, 0]
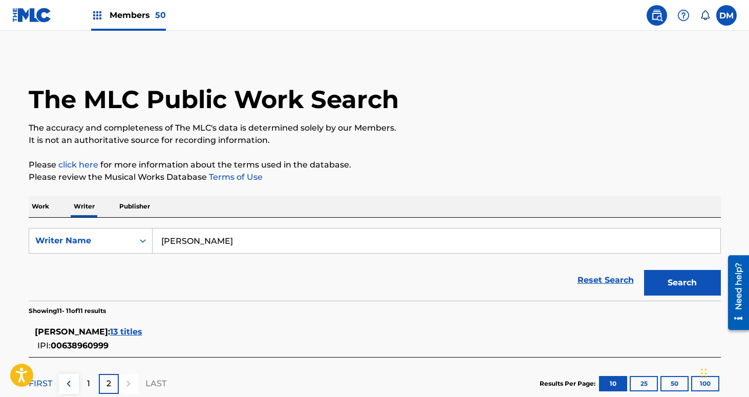
click at [725, 18] on label at bounding box center [726, 15] width 20 height 20
click at [726, 15] on input "[PERSON_NAME] Mistich [EMAIL_ADDRESS][DOMAIN_NAME] Notification Preferences Pro…" at bounding box center [726, 15] width 0 height 0
click at [116, 9] on span "Members 50" at bounding box center [138, 15] width 56 height 12
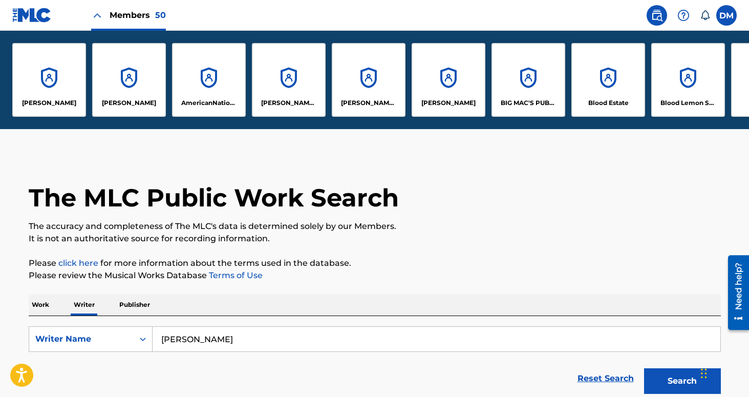
click at [61, 71] on div "[PERSON_NAME]" at bounding box center [49, 80] width 74 height 74
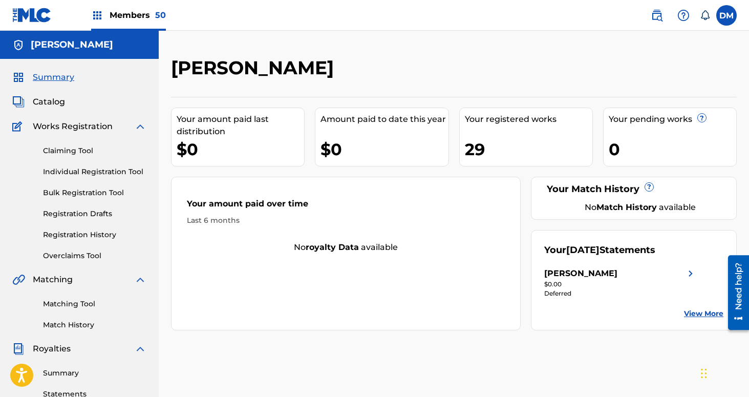
click at [78, 305] on link "Matching Tool" at bounding box center [94, 303] width 103 height 11
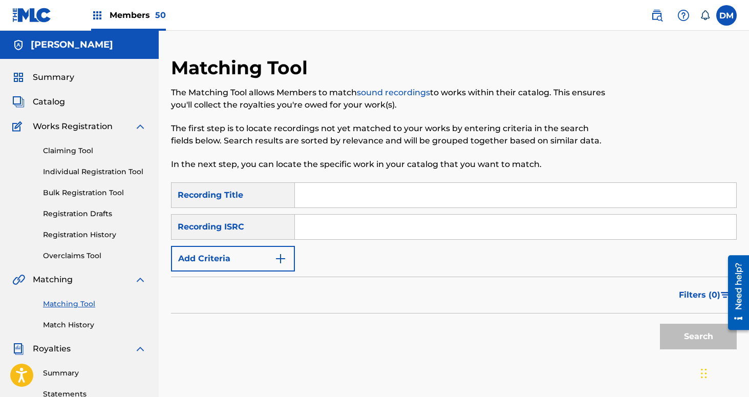
click at [264, 254] on button "Add Criteria" at bounding box center [233, 259] width 124 height 26
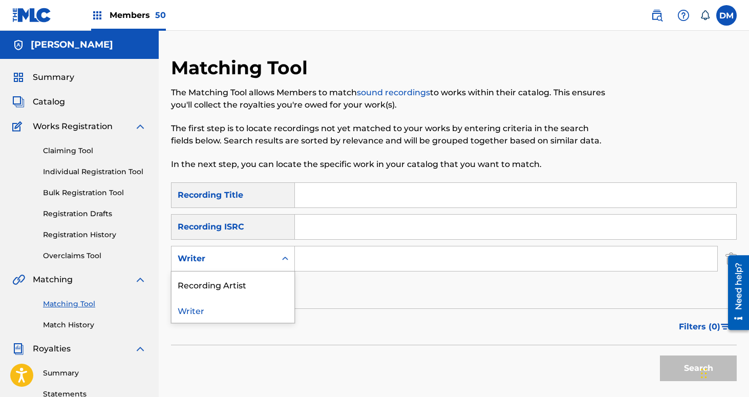
click at [261, 263] on div "Writer" at bounding box center [224, 258] width 92 height 12
click at [257, 283] on div "Recording Artist" at bounding box center [232, 284] width 123 height 26
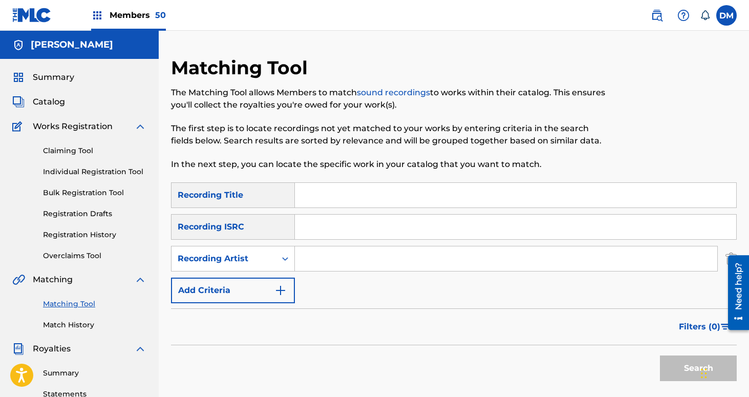
click at [314, 261] on input "Search Form" at bounding box center [506, 258] width 422 height 25
click at [660, 355] on button "Search" at bounding box center [698, 368] width 77 height 26
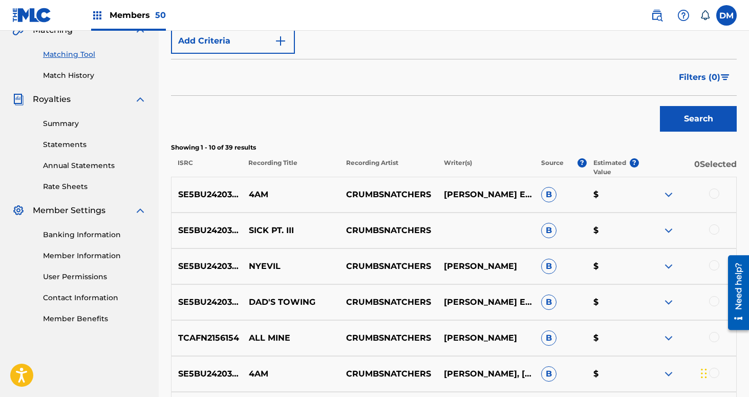
scroll to position [182, 0]
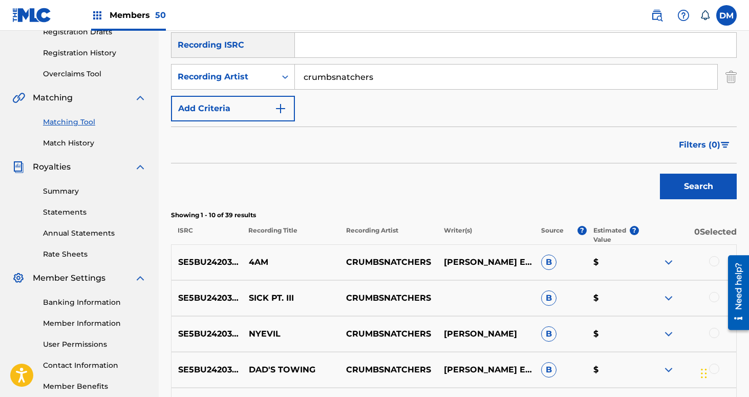
click at [343, 84] on input "crumbsnatchers" at bounding box center [506, 76] width 422 height 25
paste input "[PERSON_NAME] & The Time Warp"
type input "[PERSON_NAME] & The Time Warp"
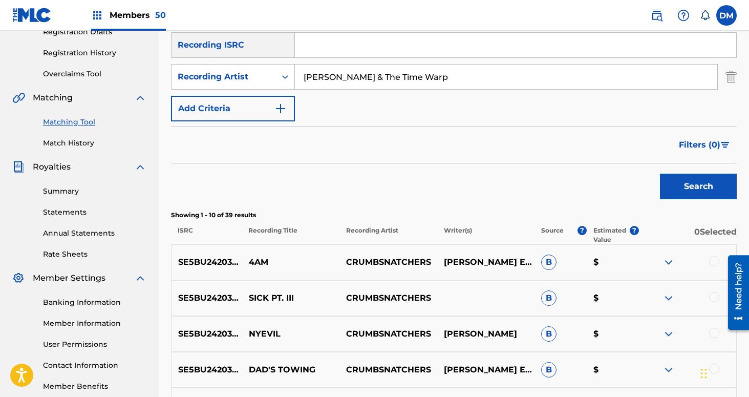
click at [660, 174] on button "Search" at bounding box center [698, 187] width 77 height 26
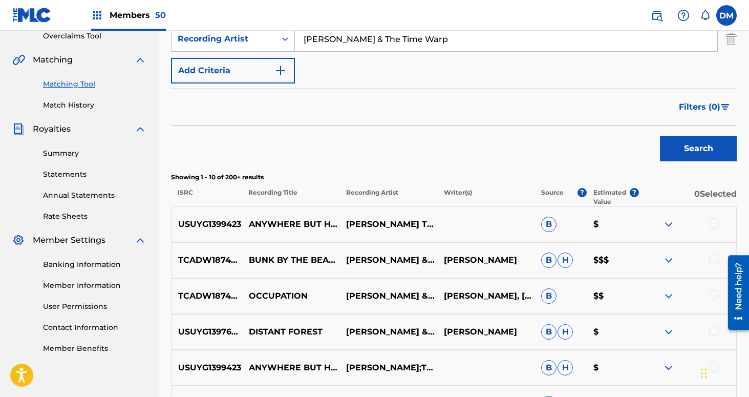
scroll to position [222, 0]
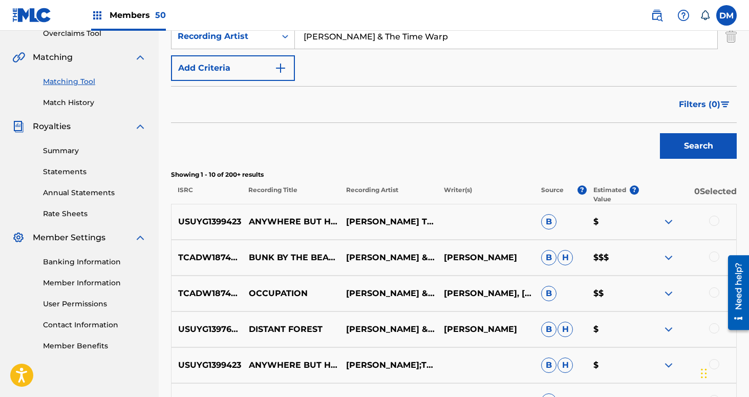
click at [697, 107] on span "Filters ( 0 )" at bounding box center [699, 104] width 41 height 12
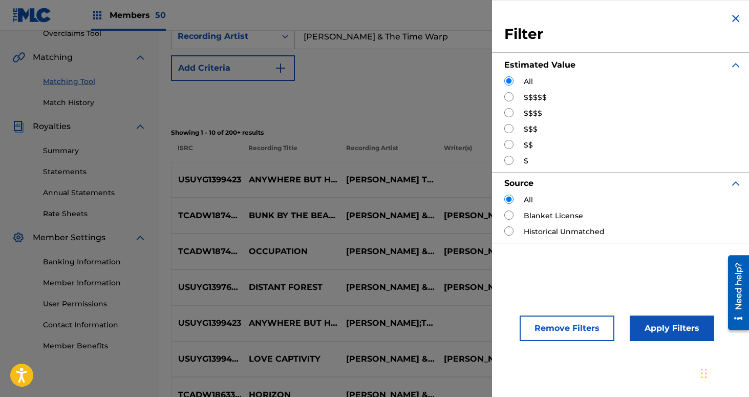
click at [537, 103] on div "All $$$$$ $$$$ $$$ $$ $" at bounding box center [623, 121] width 238 height 90
click at [534, 101] on label "$$$$$" at bounding box center [535, 97] width 23 height 11
click at [511, 100] on input "Search Form" at bounding box center [508, 96] width 9 height 9
radio input "true"
click at [680, 324] on button "Apply Filters" at bounding box center [672, 328] width 84 height 26
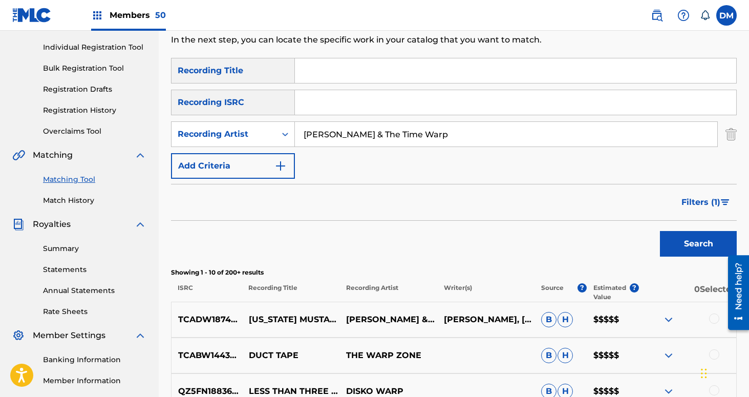
scroll to position [105, 0]
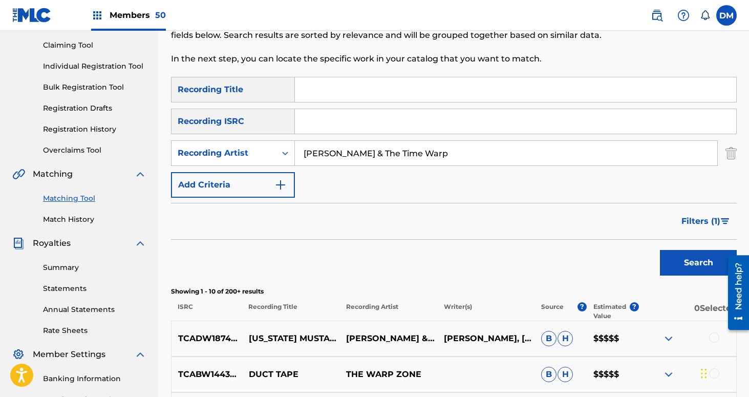
click at [379, 154] on input "[PERSON_NAME] & The Time Warp" at bounding box center [506, 153] width 422 height 25
paste input "Daddy’s [PERSON_NAME]"
type input "Daddy’s [PERSON_NAME]"
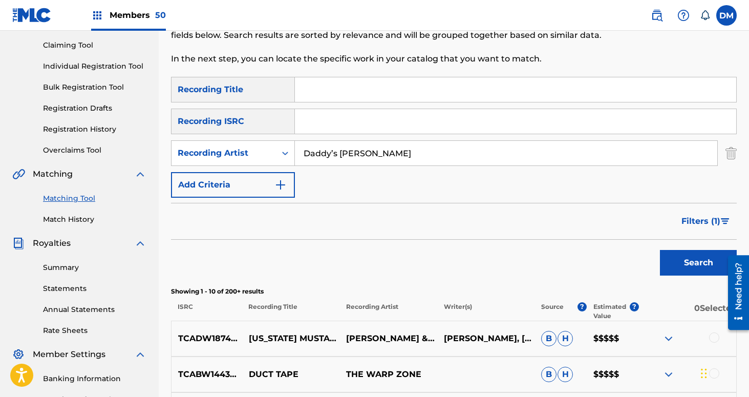
click at [660, 250] on button "Search" at bounding box center [698, 263] width 77 height 26
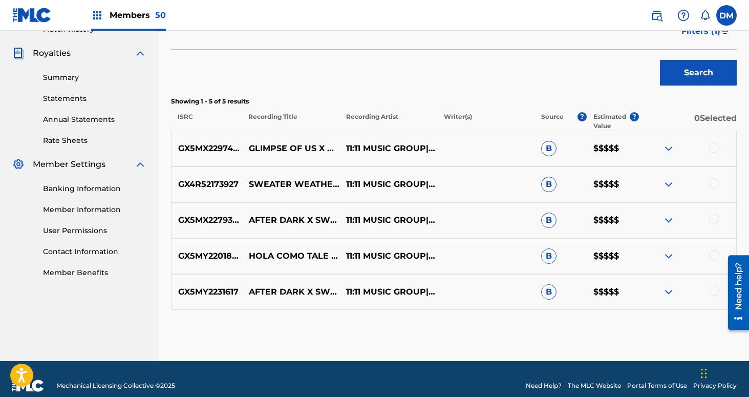
scroll to position [297, 0]
